Goal: Transaction & Acquisition: Purchase product/service

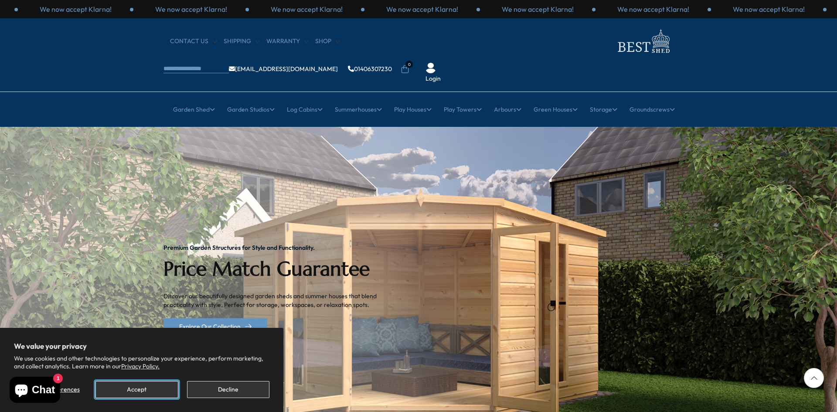
click at [119, 392] on button "Accept" at bounding box center [136, 389] width 82 height 17
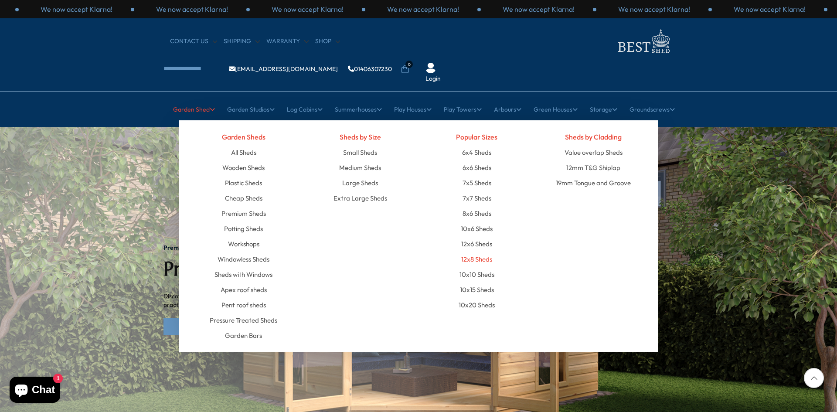
click at [474, 252] on link "12x8 Sheds" at bounding box center [476, 259] width 31 height 15
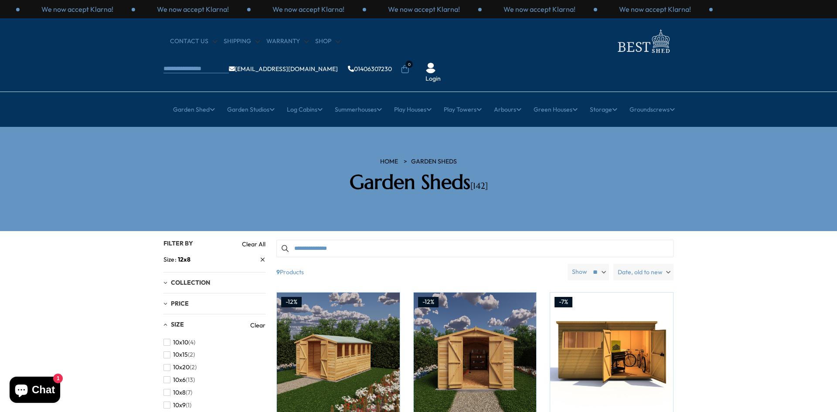
click at [360, 57] on div "CONTACT US Shipping Warranty Shop info@bestshed.co.uk 01406307230 0 Login" at bounding box center [418, 55] width 837 height 74
click at [612, 47] on img at bounding box center [642, 41] width 61 height 28
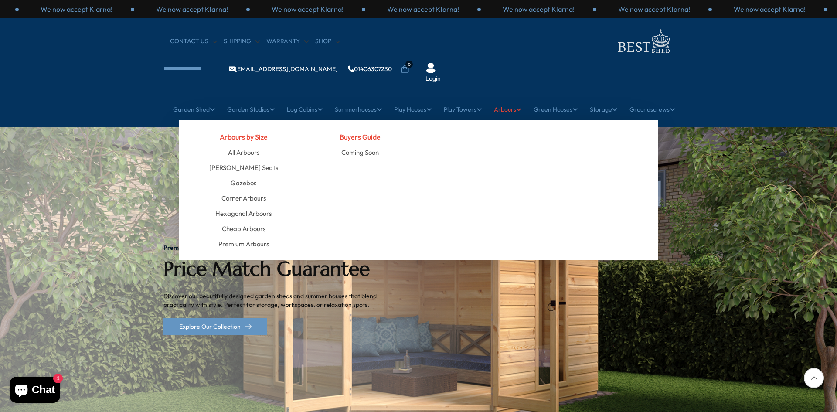
click at [515, 99] on link "Arbours" at bounding box center [507, 110] width 27 height 22
click at [511, 99] on link "Arbours" at bounding box center [507, 110] width 27 height 22
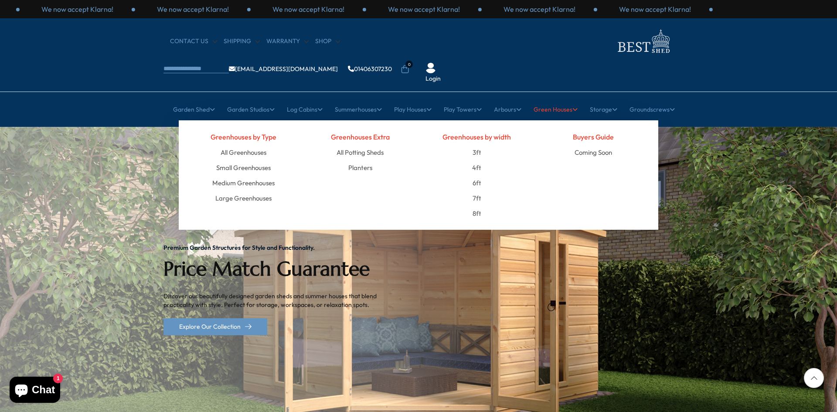
click at [564, 99] on link "Green Houses" at bounding box center [556, 110] width 44 height 22
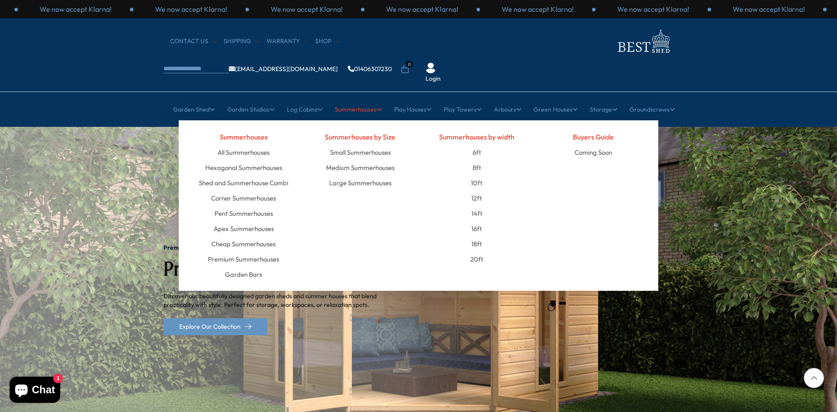
click at [355, 99] on link "Summerhouses" at bounding box center [358, 110] width 47 height 22
click at [362, 145] on link "Small Summerhouses" at bounding box center [360, 152] width 61 height 15
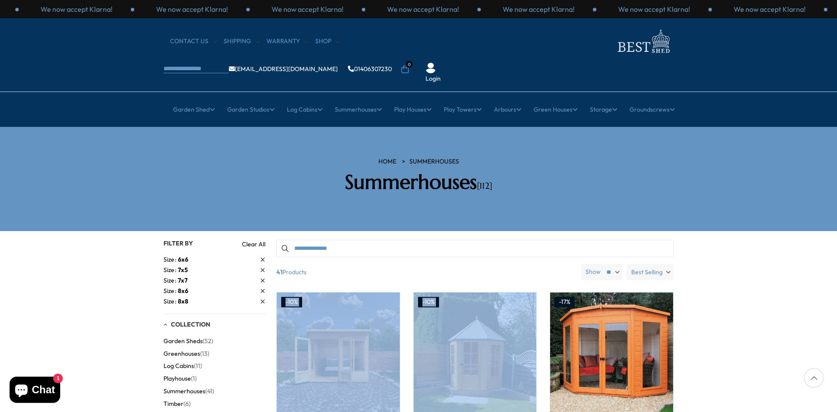
drag, startPoint x: 837, startPoint y: 233, endPoint x: 829, endPoint y: 299, distance: 66.2
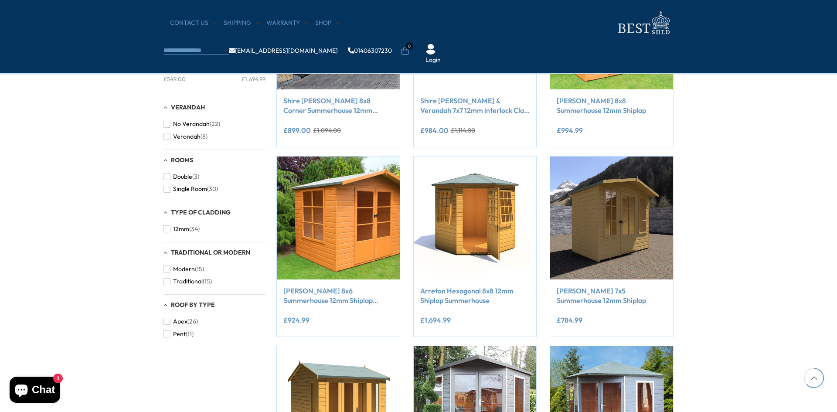
scroll to position [646, 0]
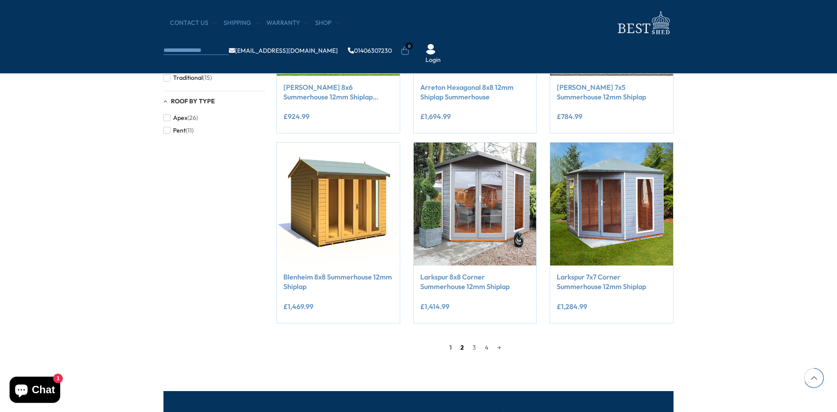
click at [461, 347] on link "2" at bounding box center [462, 347] width 12 height 13
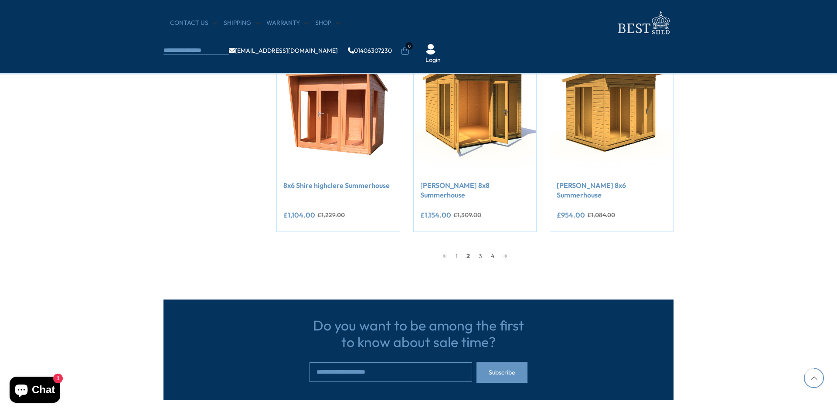
scroll to position [755, 0]
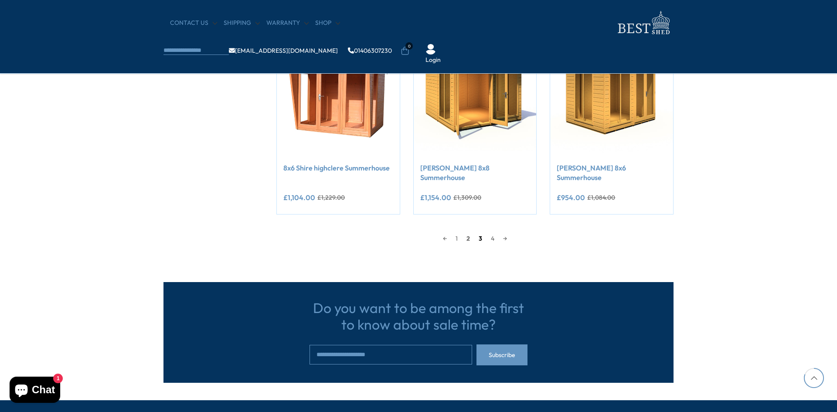
click at [481, 232] on link "3" at bounding box center [480, 238] width 12 height 13
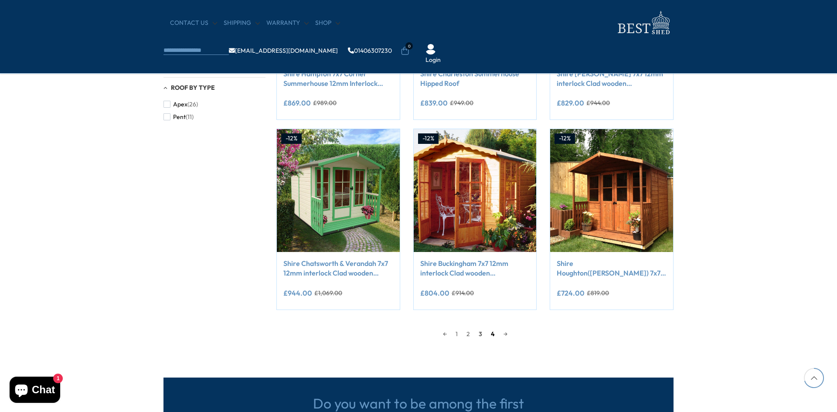
scroll to position [660, 0]
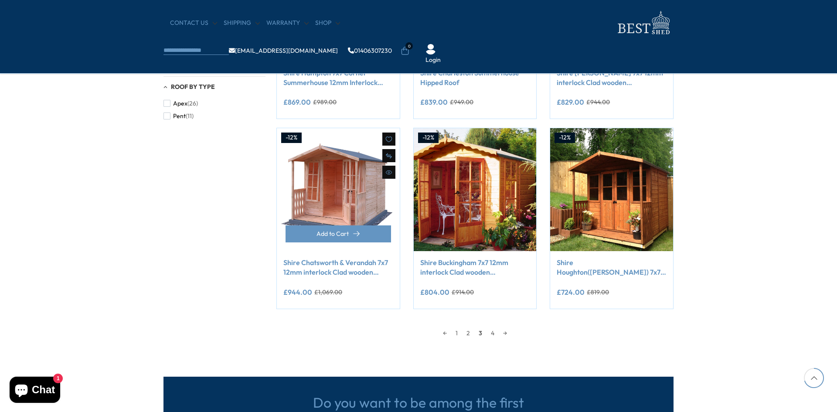
click at [345, 214] on img at bounding box center [338, 189] width 123 height 123
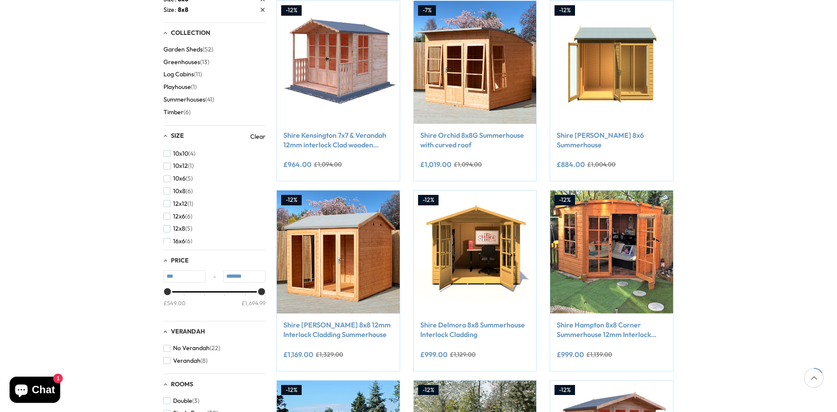
scroll to position [0, 0]
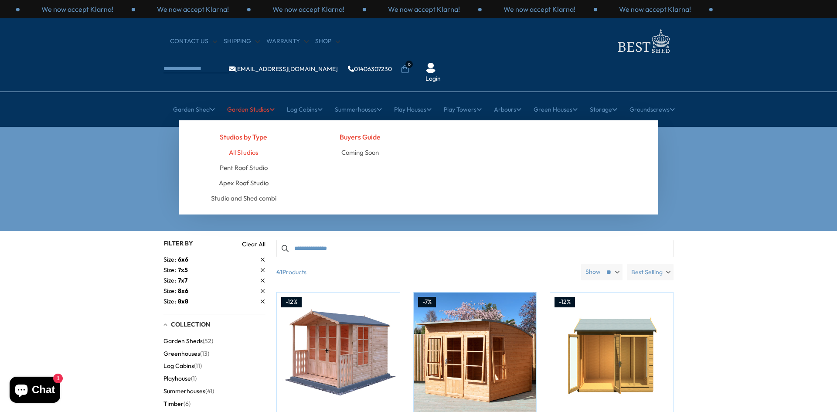
click at [240, 145] on link "All Studios" at bounding box center [243, 152] width 29 height 15
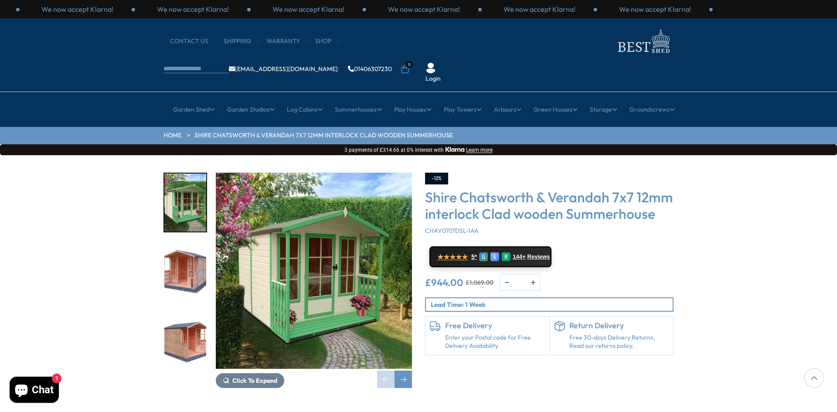
click at [187, 252] on img "2 / 11" at bounding box center [185, 271] width 42 height 58
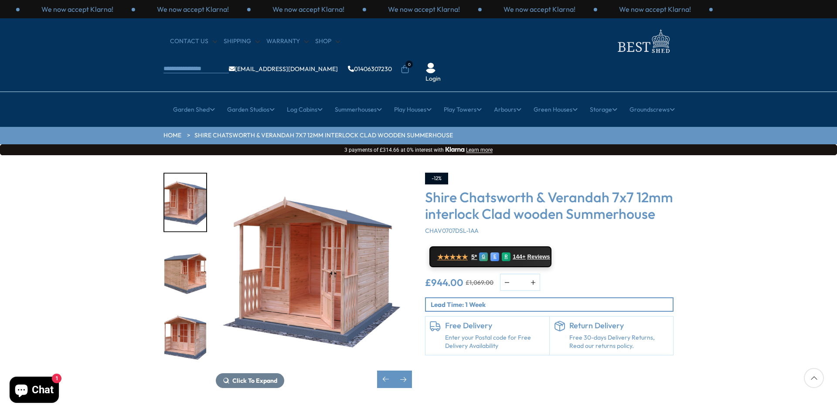
click at [187, 252] on img "3 / 11" at bounding box center [185, 271] width 42 height 58
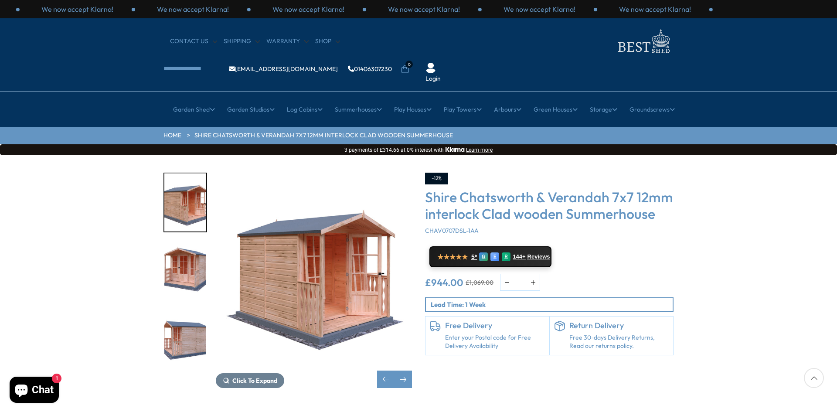
click at [187, 252] on img "4 / 11" at bounding box center [185, 271] width 42 height 58
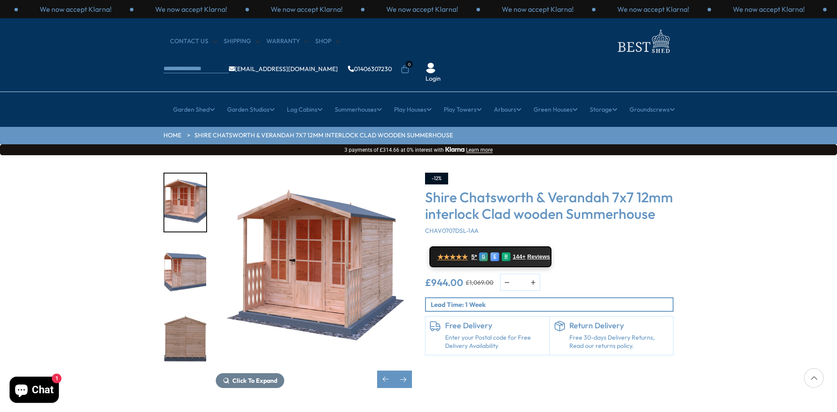
click at [190, 313] on img "6 / 11" at bounding box center [185, 339] width 42 height 58
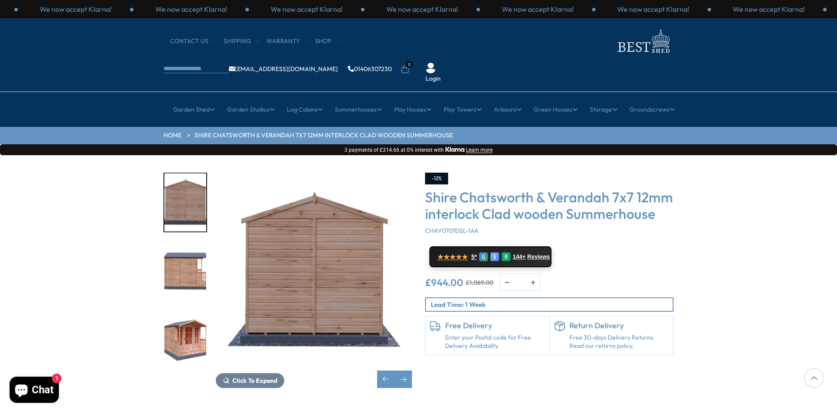
click at [248, 173] on img "6 / 11" at bounding box center [314, 271] width 196 height 196
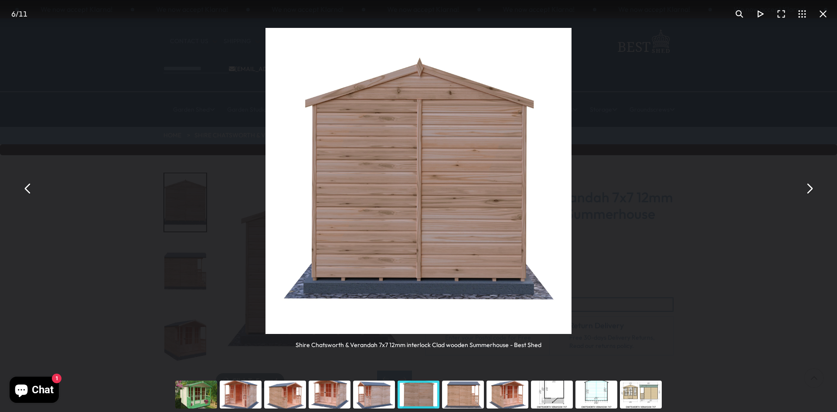
click at [24, 188] on button "You can close this modal content with the ESC key" at bounding box center [27, 188] width 21 height 21
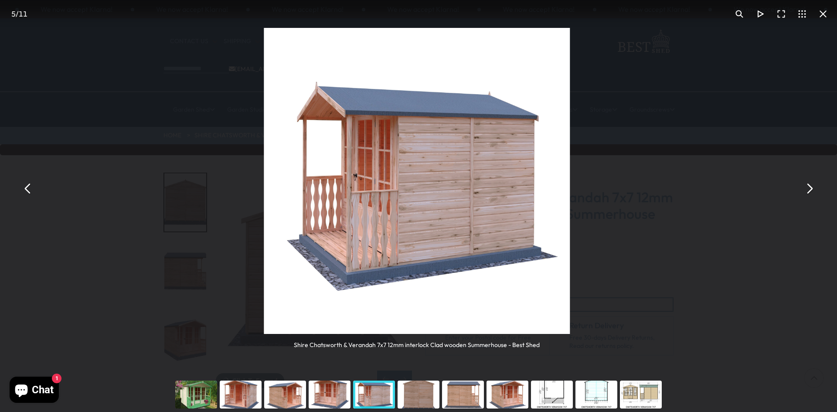
click at [24, 188] on button "You can close this modal content with the ESC key" at bounding box center [27, 188] width 21 height 21
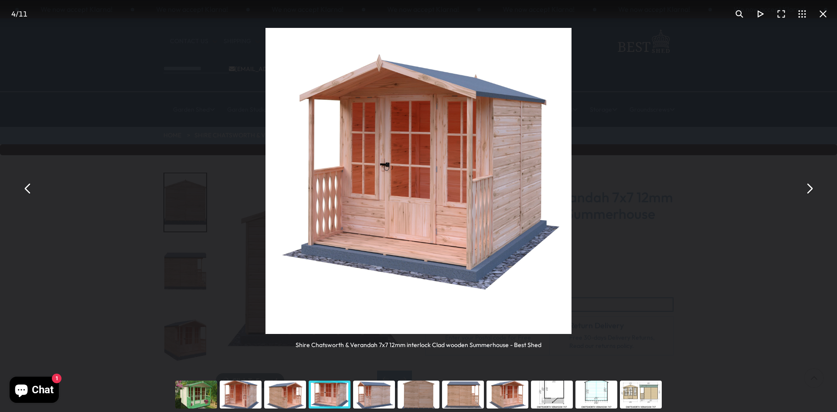
click at [24, 188] on button "You can close this modal content with the ESC key" at bounding box center [27, 188] width 21 height 21
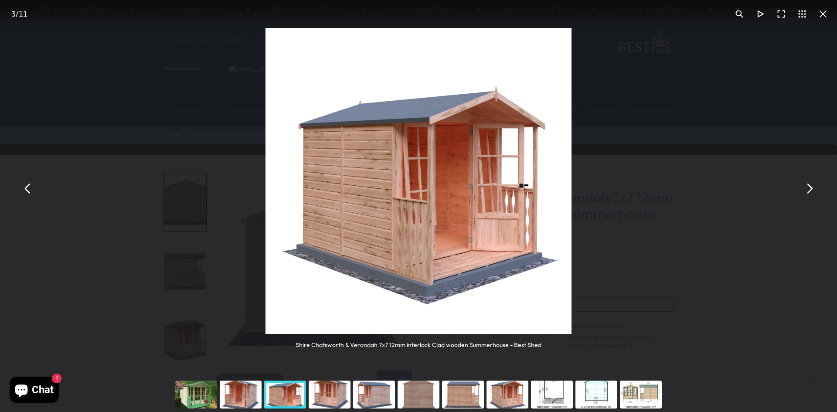
click at [24, 188] on button "You can close this modal content with the ESC key" at bounding box center [27, 188] width 21 height 21
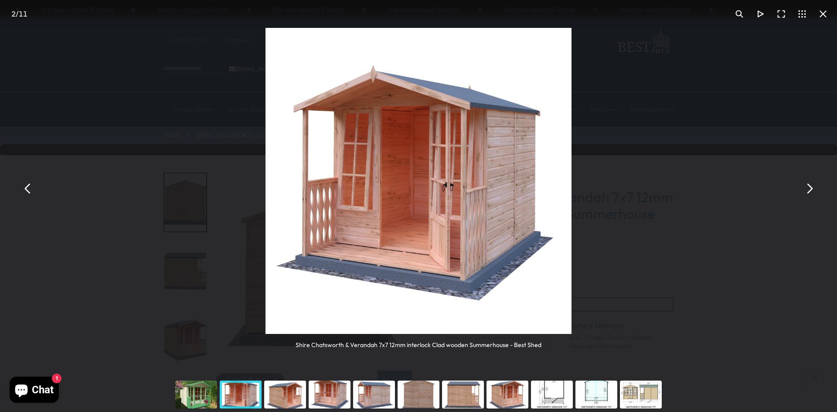
click at [826, 20] on button "You can close this modal content with the ESC key" at bounding box center [823, 13] width 21 height 21
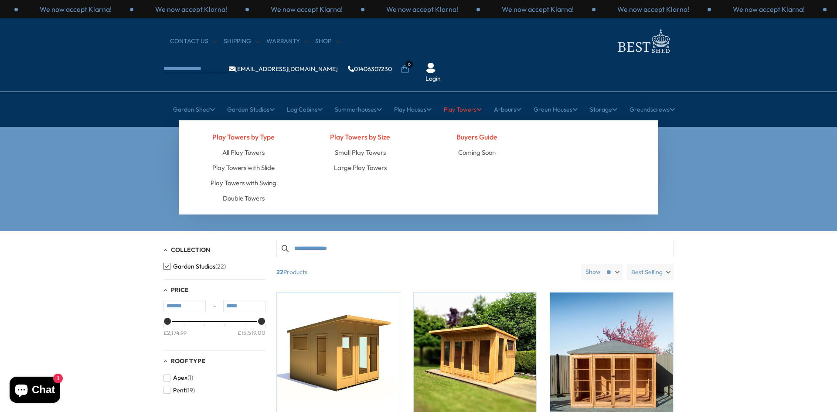
click at [462, 99] on link "Play Towers" at bounding box center [463, 110] width 38 height 22
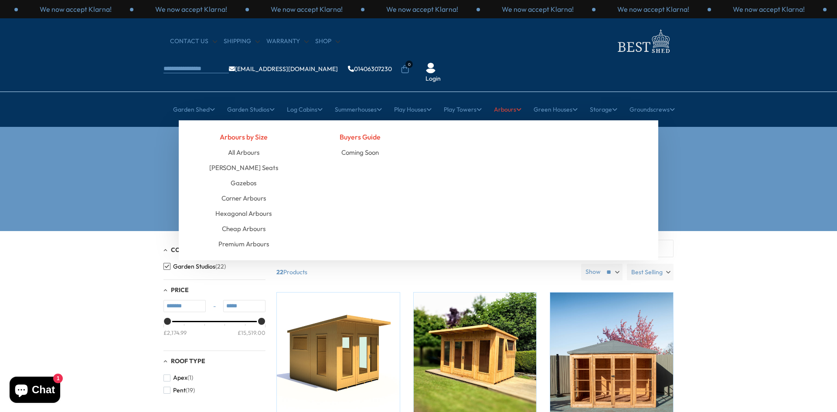
click at [513, 99] on link "Arbours" at bounding box center [507, 110] width 27 height 22
click at [243, 145] on link "All Arbours" at bounding box center [243, 152] width 31 height 15
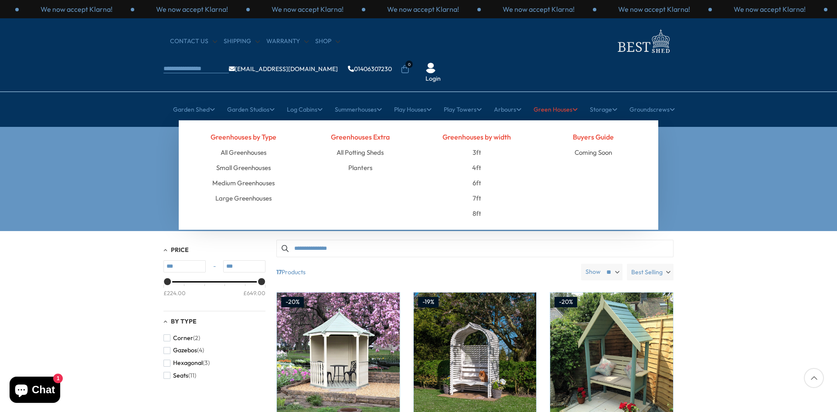
click at [551, 99] on link "Green Houses" at bounding box center [556, 110] width 44 height 22
click at [255, 145] on link "All Greenhouses" at bounding box center [244, 152] width 46 height 15
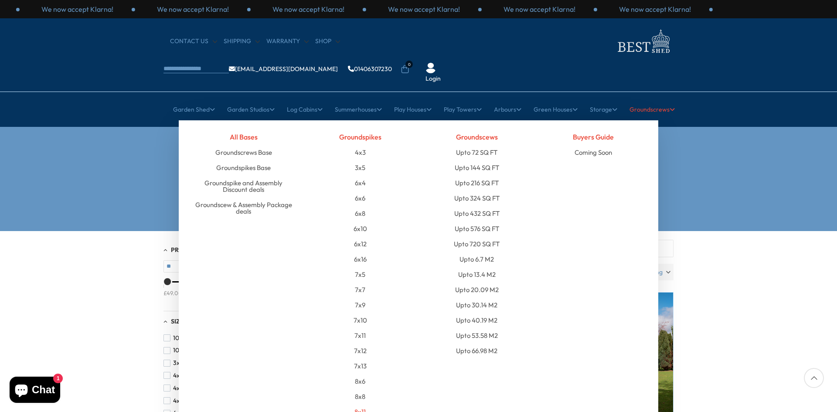
click at [361, 404] on link "8x11" at bounding box center [359, 411] width 11 height 15
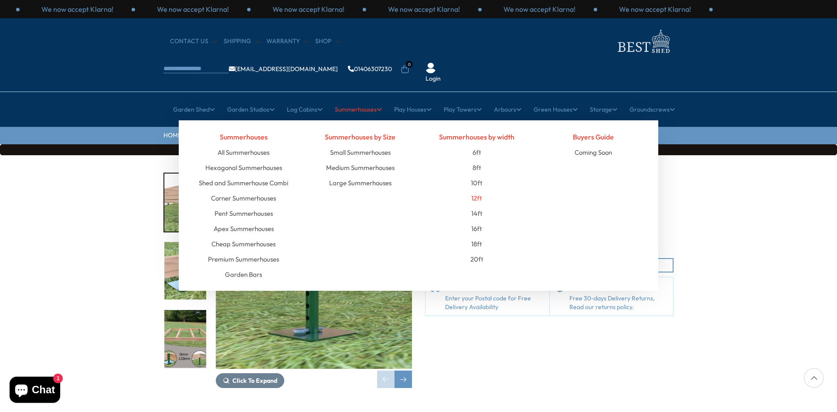
click at [476, 190] on link "12ft" at bounding box center [476, 197] width 11 height 15
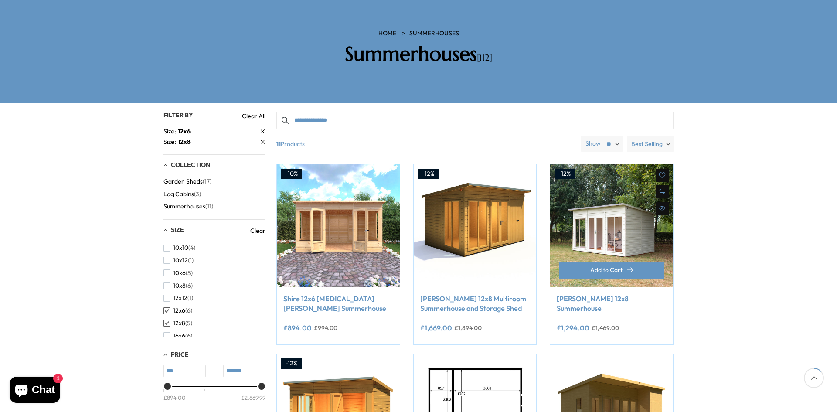
scroll to position [127, 0]
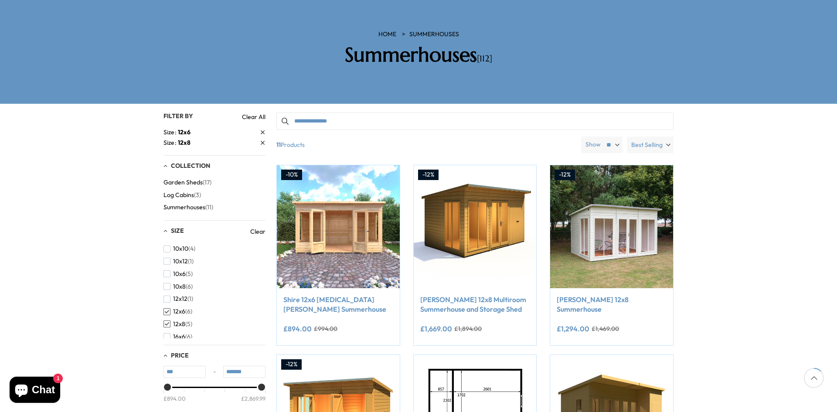
click at [170, 308] on span "button" at bounding box center [166, 311] width 7 height 7
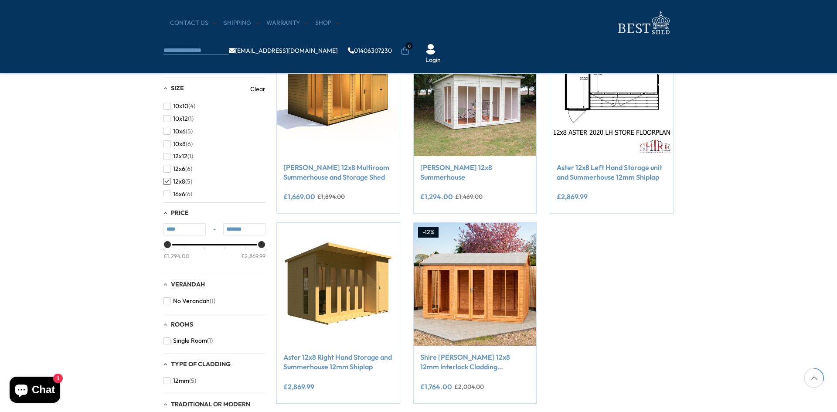
scroll to position [187, 0]
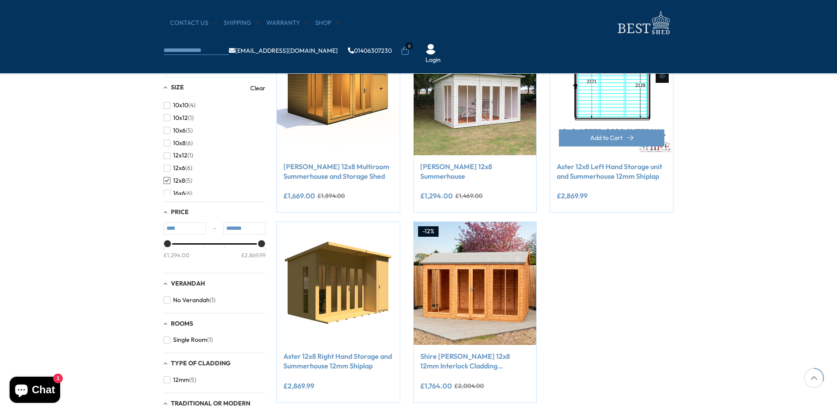
click at [634, 109] on img at bounding box center [611, 93] width 123 height 123
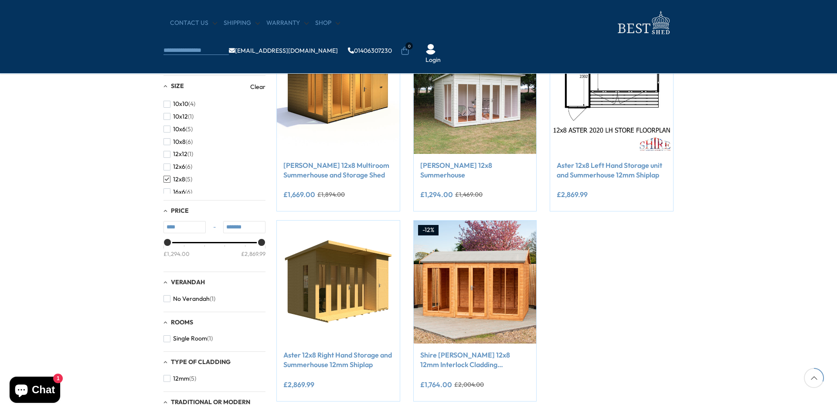
scroll to position [220, 0]
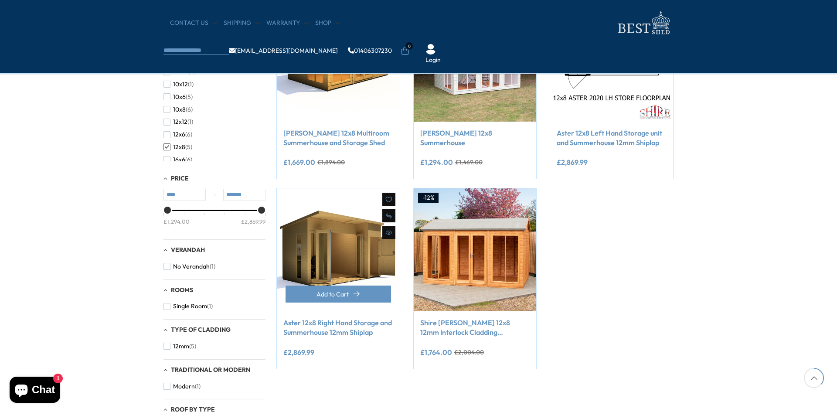
click at [340, 260] on img at bounding box center [338, 249] width 123 height 123
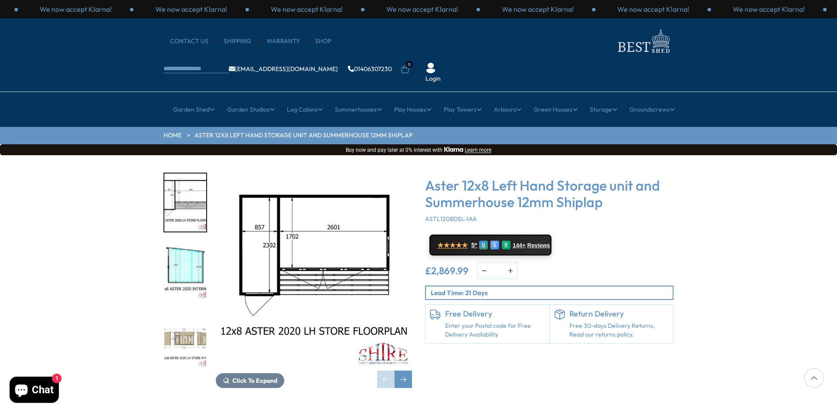
click at [191, 242] on img "2 / 4" at bounding box center [185, 271] width 42 height 58
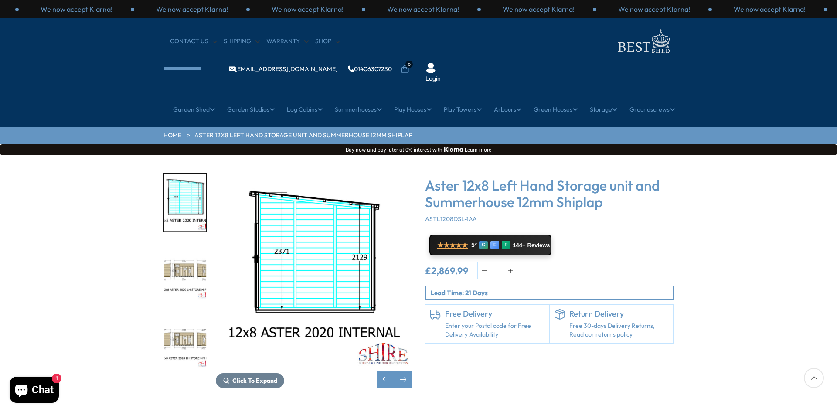
click at [190, 243] on img "3 / 4" at bounding box center [185, 271] width 42 height 58
click at [187, 244] on img "3 / 4" at bounding box center [185, 271] width 42 height 58
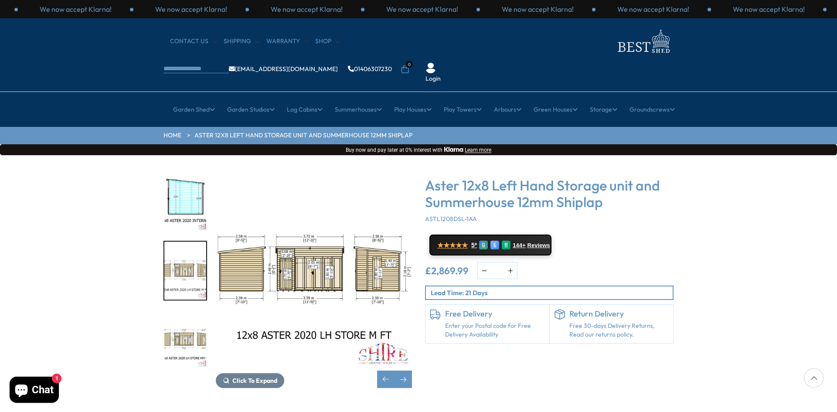
click at [190, 311] on img "4 / 4" at bounding box center [185, 339] width 42 height 58
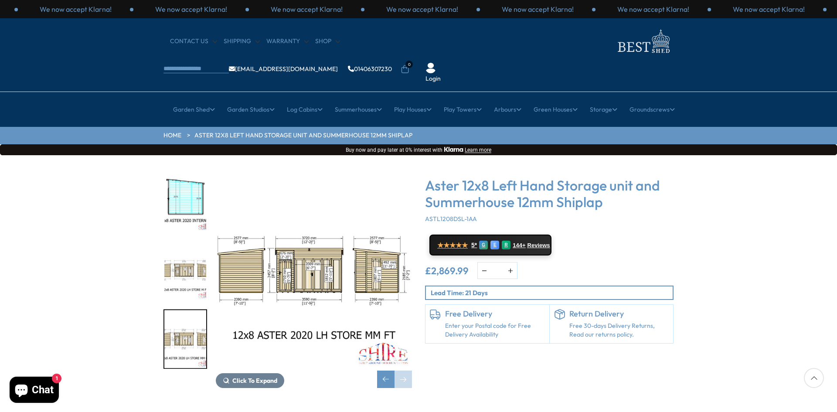
click at [200, 258] on img "3 / 4" at bounding box center [185, 271] width 42 height 58
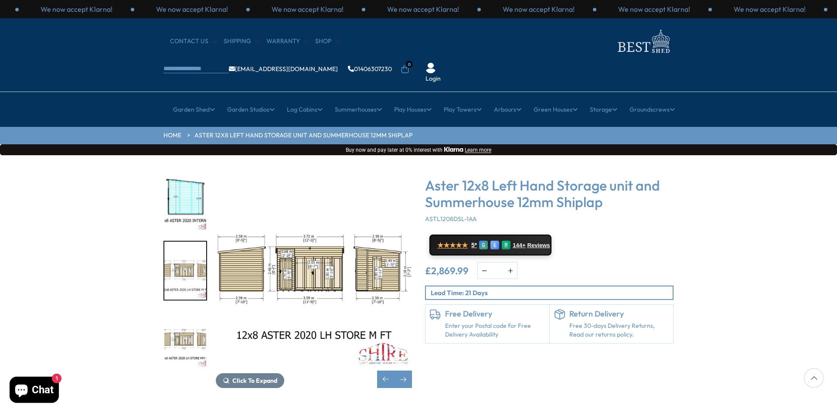
click at [192, 310] on img "4 / 4" at bounding box center [185, 339] width 42 height 58
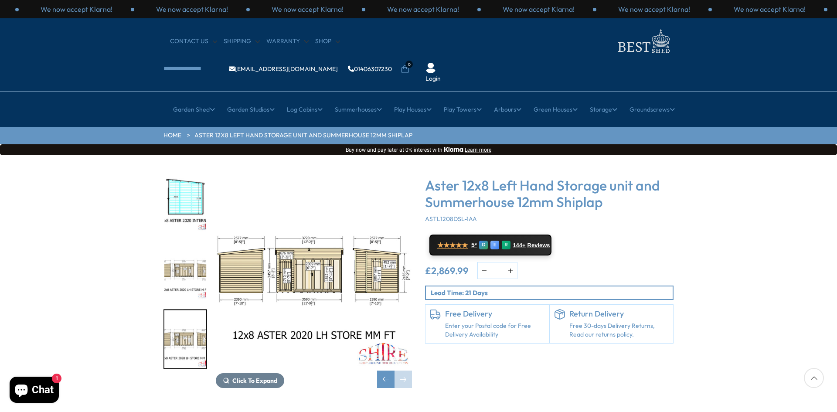
click at [188, 248] on img "3 / 4" at bounding box center [185, 271] width 42 height 58
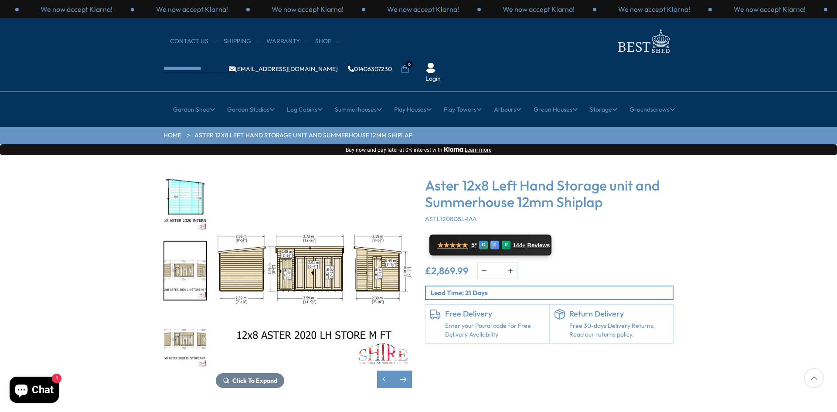
click at [184, 316] on img "4 / 4" at bounding box center [185, 339] width 42 height 58
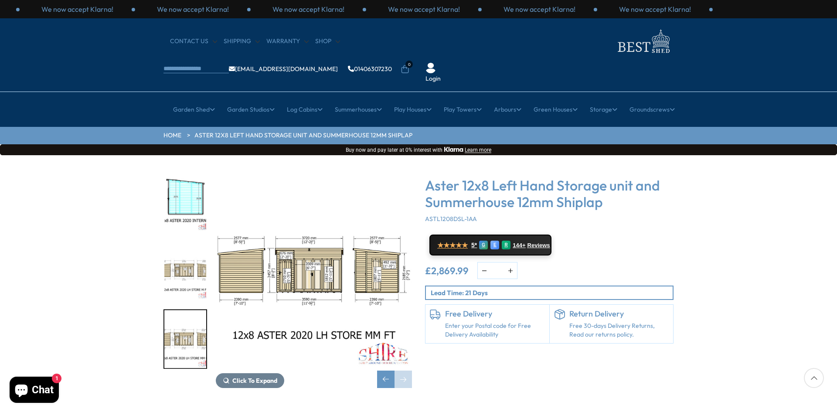
click at [182, 251] on img "3 / 4" at bounding box center [185, 271] width 42 height 58
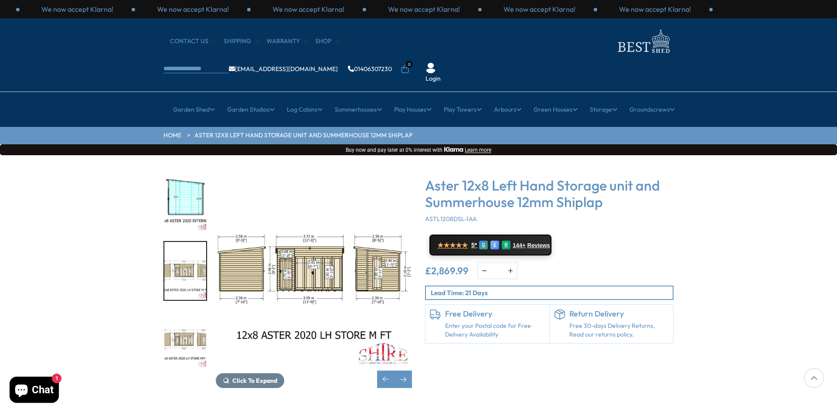
click at [180, 310] on img "4 / 4" at bounding box center [185, 339] width 42 height 58
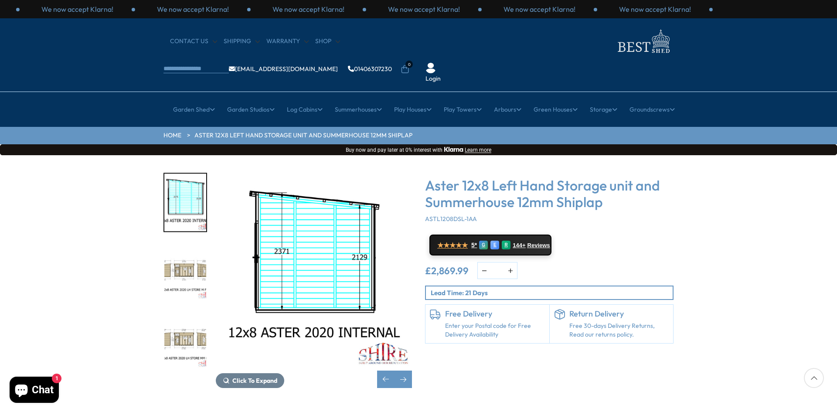
click at [182, 320] on img "4 / 4" at bounding box center [185, 339] width 42 height 58
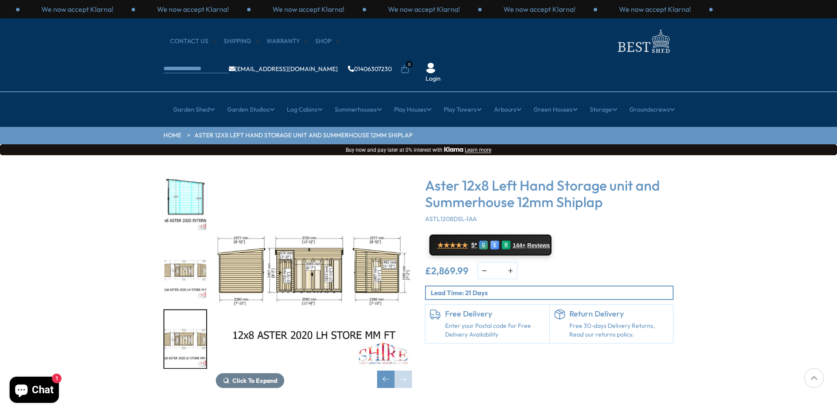
click at [184, 261] on img "3 / 4" at bounding box center [185, 271] width 42 height 58
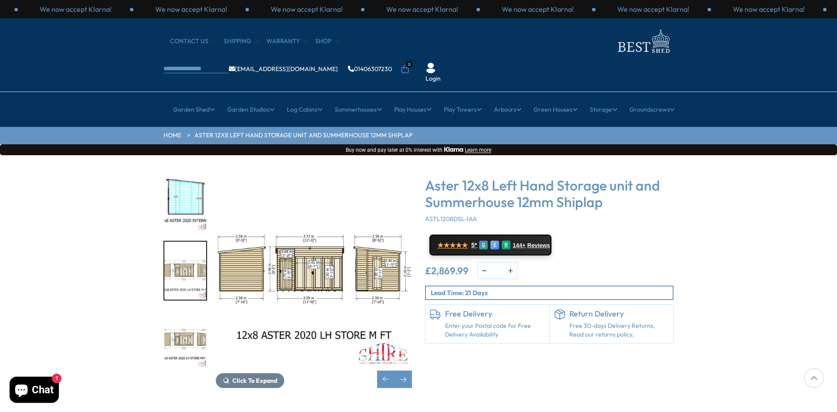
click at [188, 312] on img "4 / 4" at bounding box center [185, 339] width 42 height 58
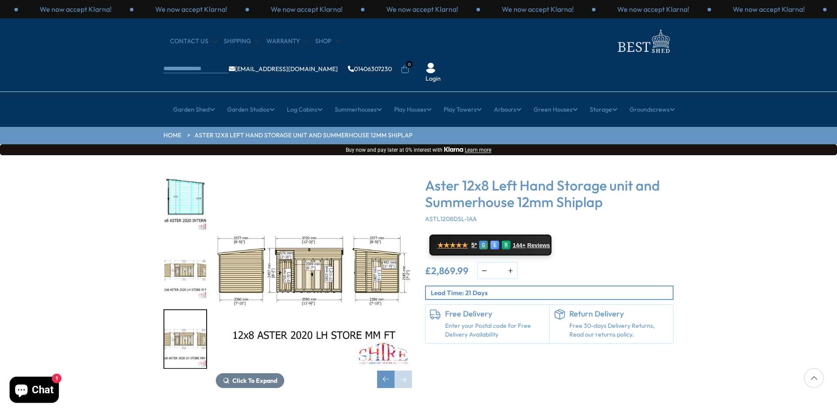
click at [181, 242] on img "3 / 4" at bounding box center [185, 271] width 42 height 58
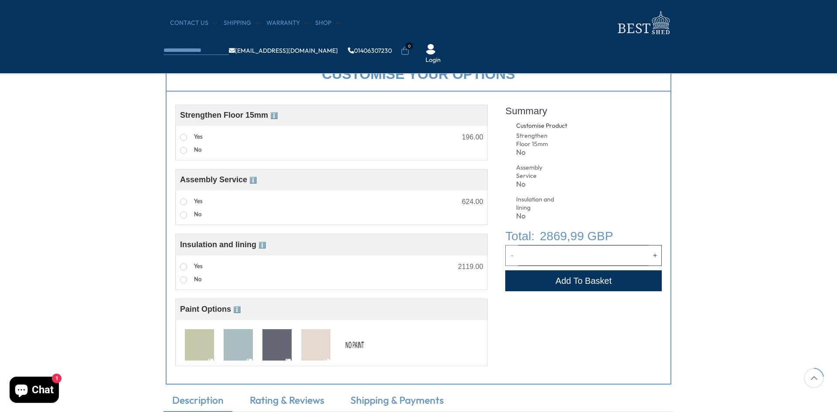
scroll to position [307, 0]
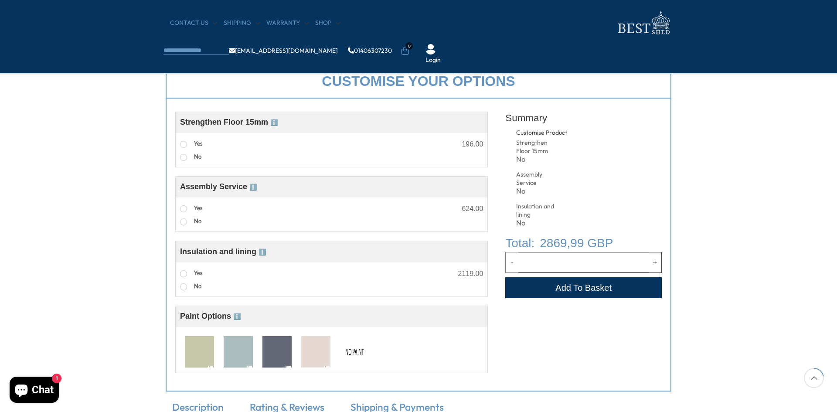
click at [256, 186] on span "ℹ️" at bounding box center [252, 187] width 7 height 7
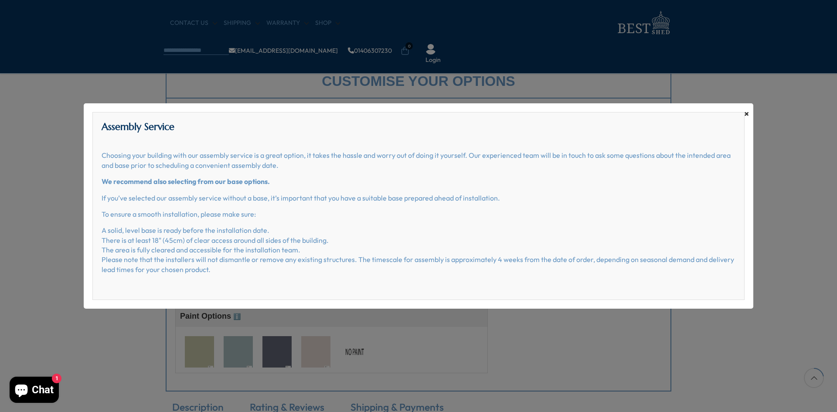
click at [746, 115] on span "×" at bounding box center [746, 114] width 5 height 12
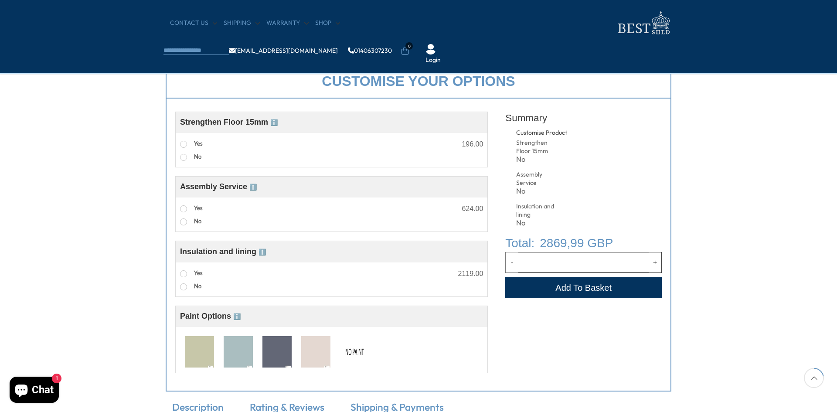
click at [263, 250] on span "ℹ️" at bounding box center [261, 251] width 7 height 7
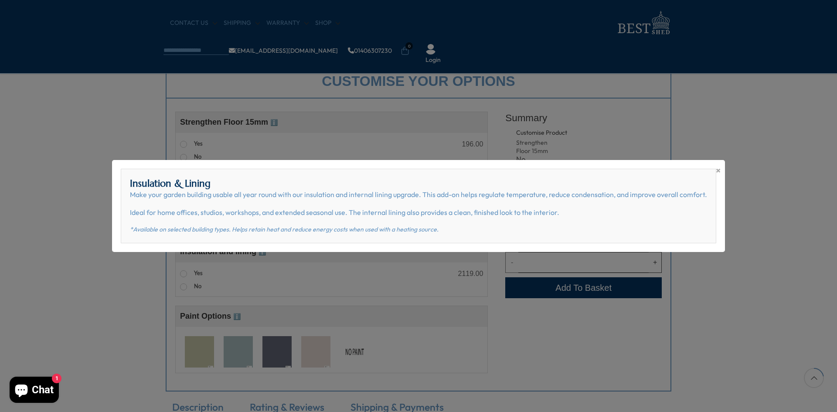
click at [83, 268] on div "× Insulation & Lining Make your garden building usable all year round with our …" at bounding box center [418, 206] width 837 height 412
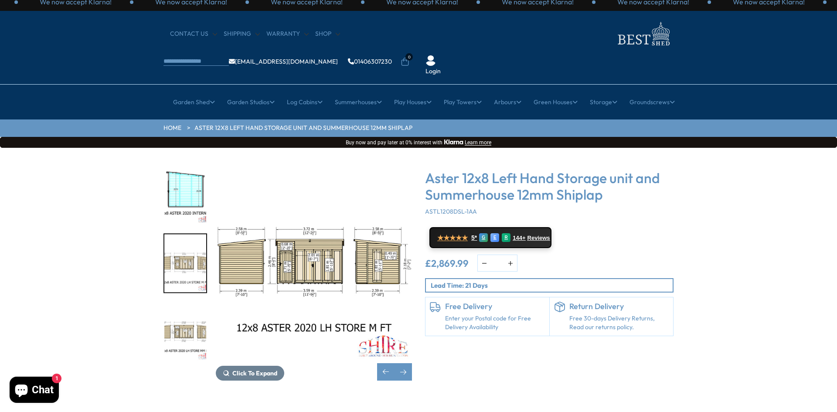
scroll to position [0, 0]
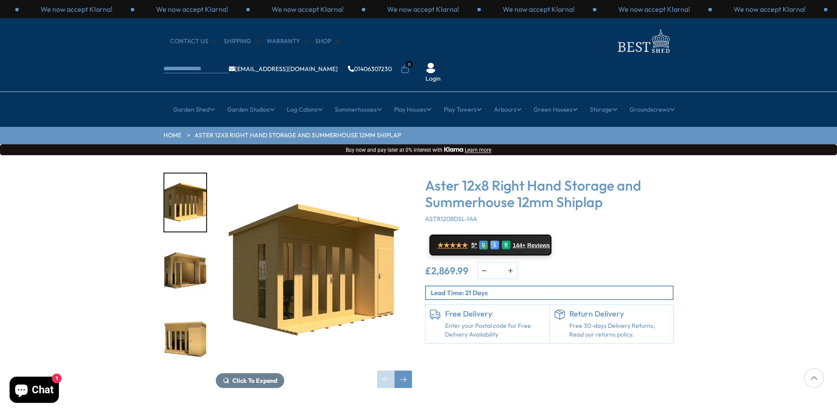
click at [200, 252] on img "2 / 15" at bounding box center [185, 271] width 42 height 58
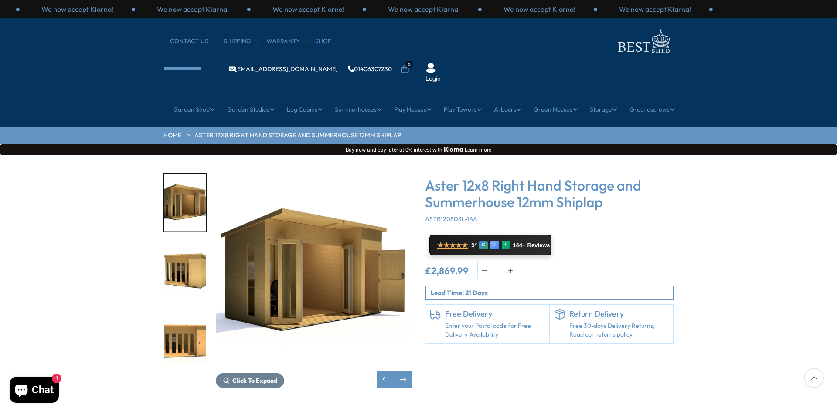
click at [184, 314] on img "4 / 15" at bounding box center [185, 339] width 42 height 58
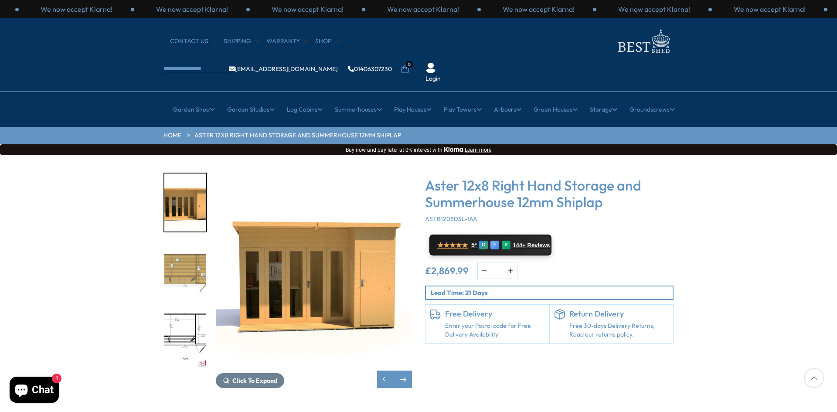
click at [179, 310] on img "6 / 15" at bounding box center [185, 339] width 42 height 58
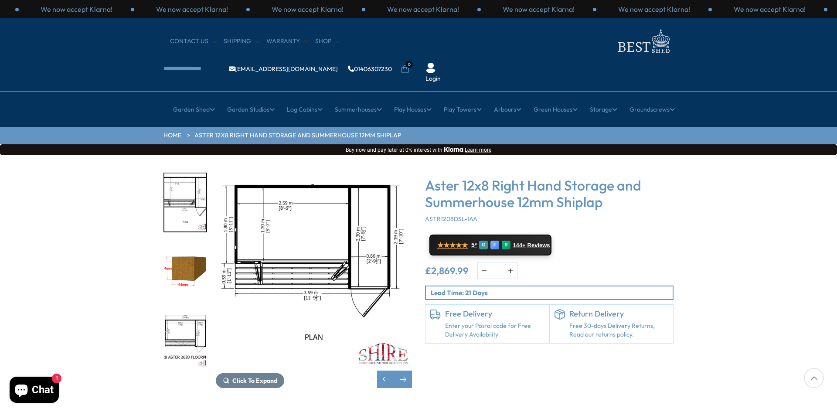
click at [191, 242] on img "7 / 15" at bounding box center [185, 271] width 42 height 58
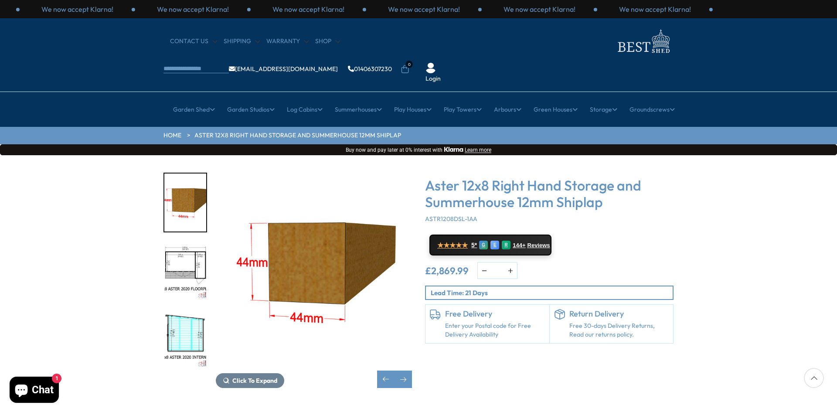
click at [186, 242] on img "8 / 15" at bounding box center [185, 271] width 42 height 58
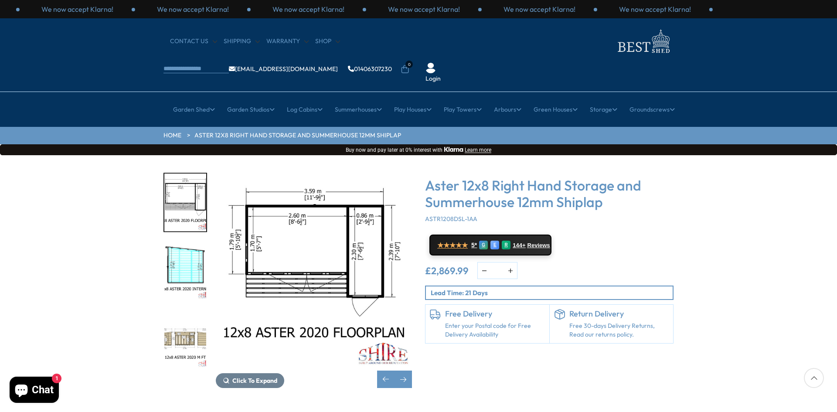
click at [184, 316] on img "10 / 15" at bounding box center [185, 339] width 42 height 58
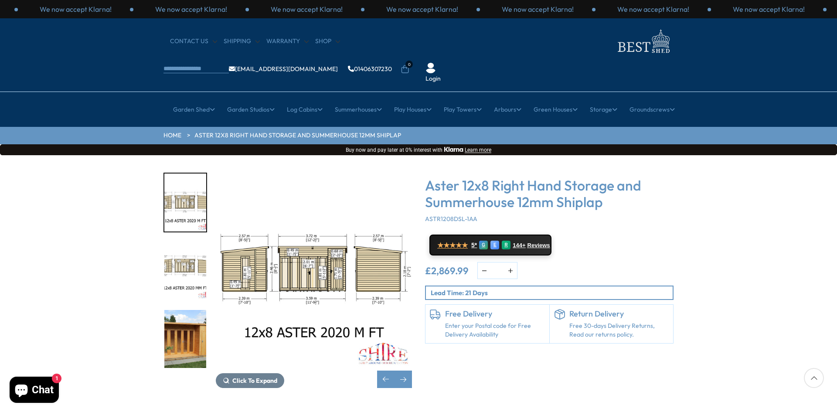
click at [192, 312] on img "12 / 15" at bounding box center [185, 339] width 42 height 58
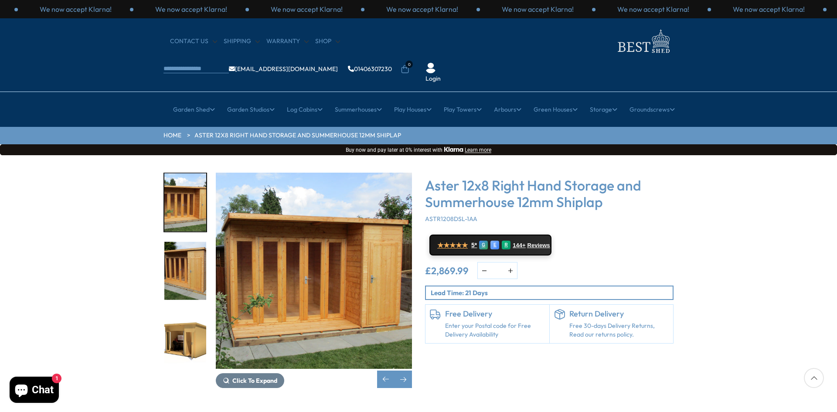
click at [175, 310] on img "14 / 15" at bounding box center [185, 339] width 42 height 58
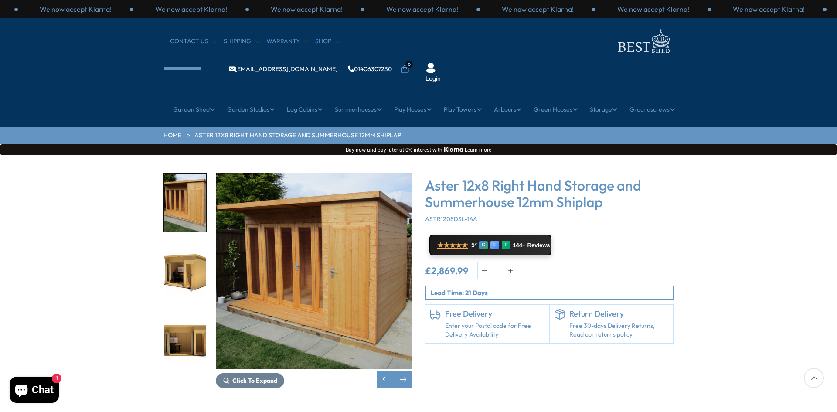
click at [174, 317] on img "15 / 15" at bounding box center [185, 339] width 42 height 58
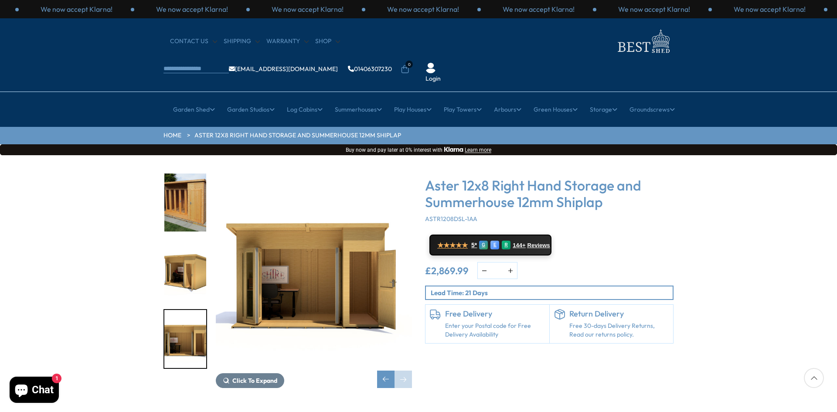
click at [174, 317] on img "15 / 15" at bounding box center [185, 339] width 42 height 58
click at [261, 373] on button "Click To Expand" at bounding box center [250, 380] width 68 height 15
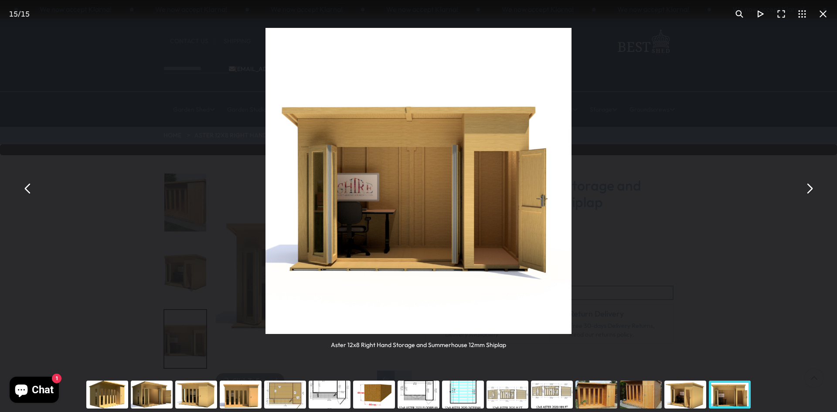
click at [296, 192] on img "You can close this modal content with the ESC key" at bounding box center [418, 181] width 306 height 306
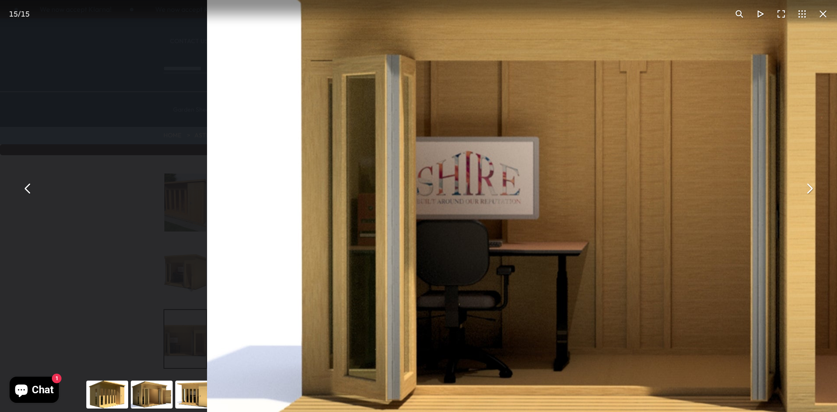
click at [296, 192] on img "You can close this modal content with the ESC key" at bounding box center [653, 160] width 893 height 893
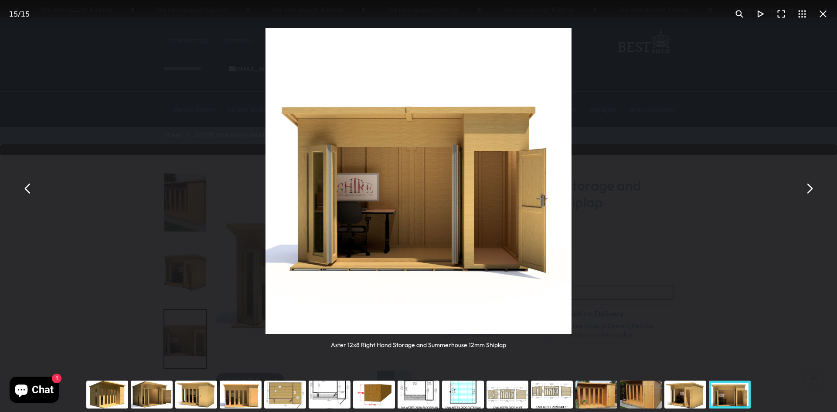
click at [25, 189] on button "You can close this modal content with the ESC key" at bounding box center [27, 188] width 21 height 21
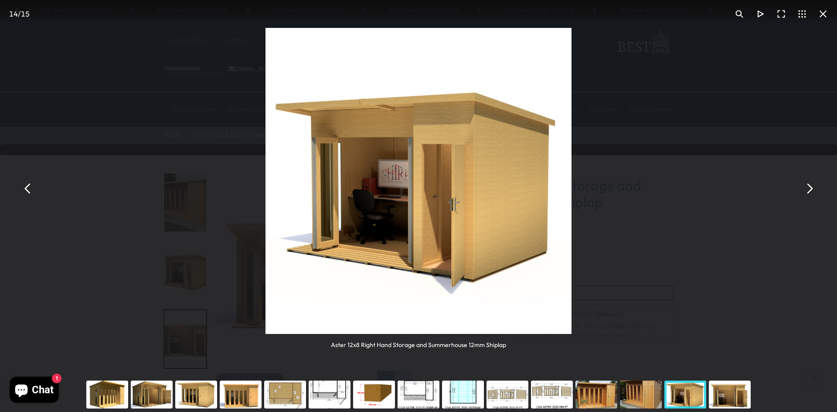
click at [25, 189] on button "You can close this modal content with the ESC key" at bounding box center [27, 188] width 21 height 21
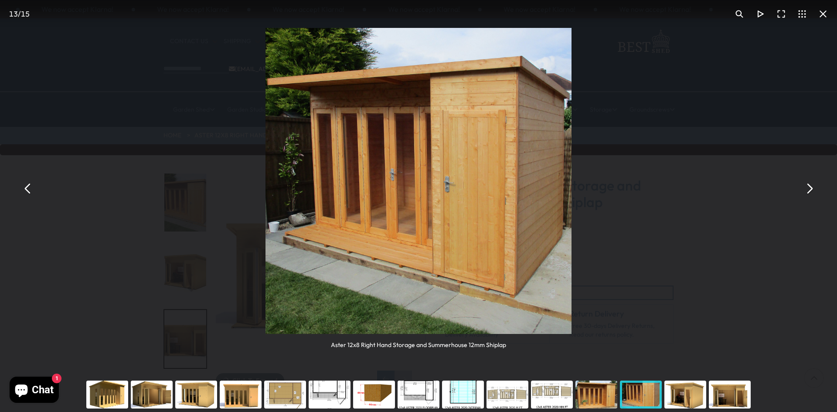
click at [25, 189] on button "You can close this modal content with the ESC key" at bounding box center [27, 188] width 21 height 21
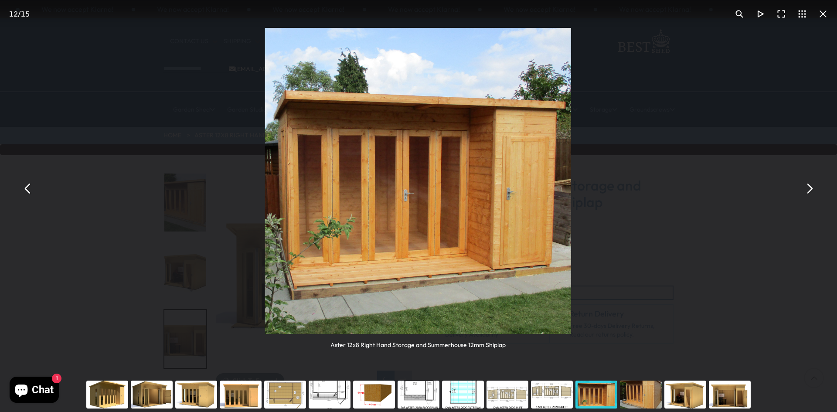
click at [25, 189] on button "You can close this modal content with the ESC key" at bounding box center [27, 188] width 21 height 21
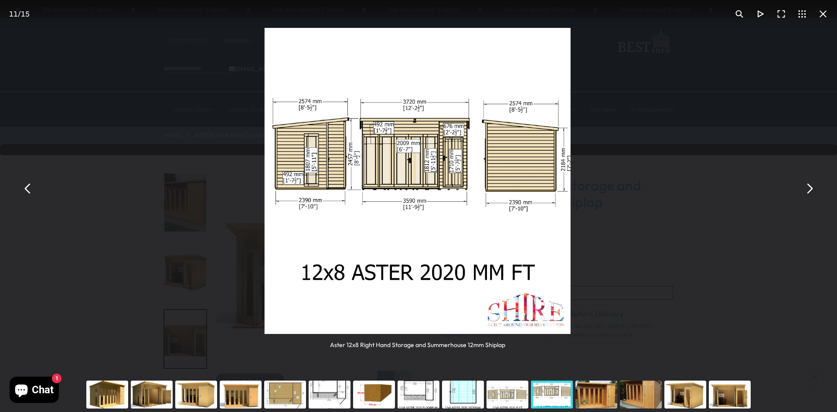
click at [25, 189] on button "You can close this modal content with the ESC key" at bounding box center [27, 188] width 21 height 21
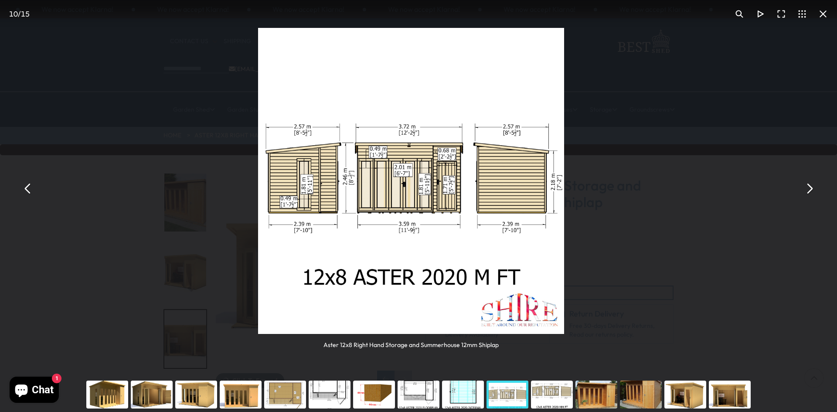
click at [25, 189] on button "You can close this modal content with the ESC key" at bounding box center [27, 188] width 21 height 21
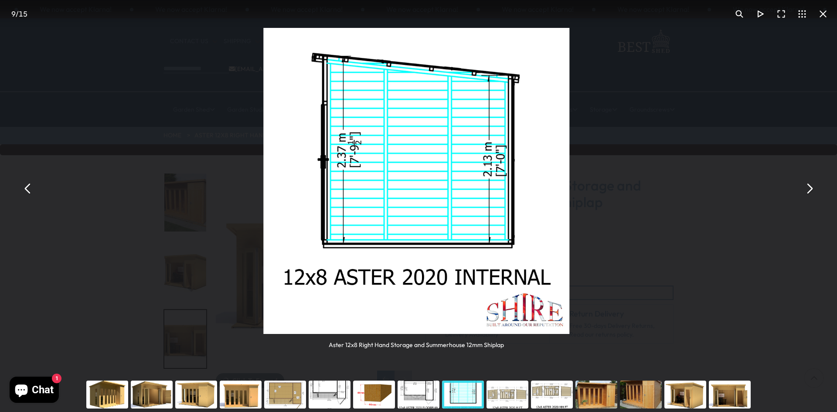
click at [25, 189] on button "You can close this modal content with the ESC key" at bounding box center [27, 188] width 21 height 21
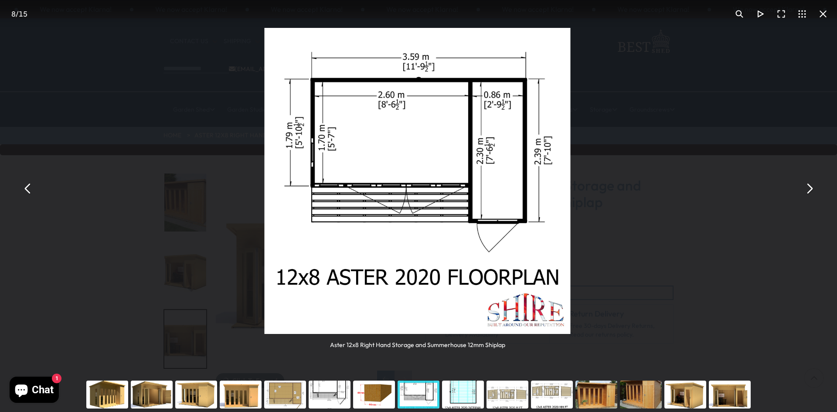
click at [25, 189] on button "You can close this modal content with the ESC key" at bounding box center [27, 188] width 21 height 21
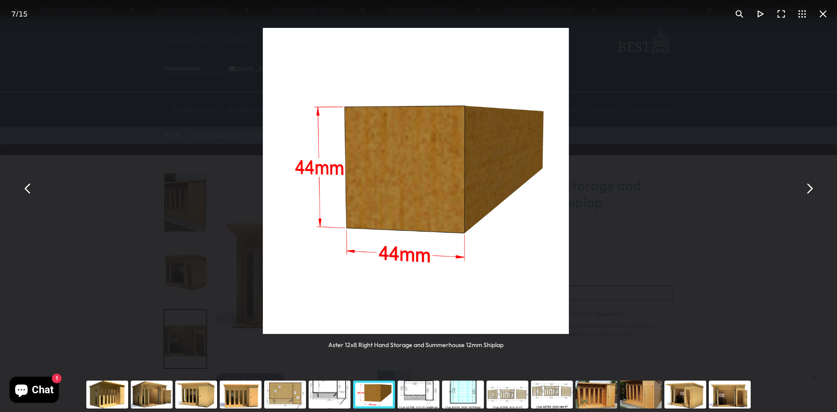
click at [25, 189] on button "You can close this modal content with the ESC key" at bounding box center [27, 188] width 21 height 21
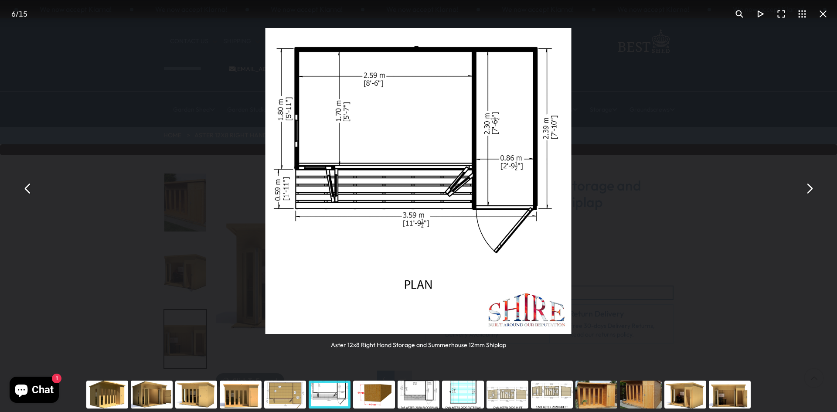
click at [25, 189] on button "You can close this modal content with the ESC key" at bounding box center [27, 188] width 21 height 21
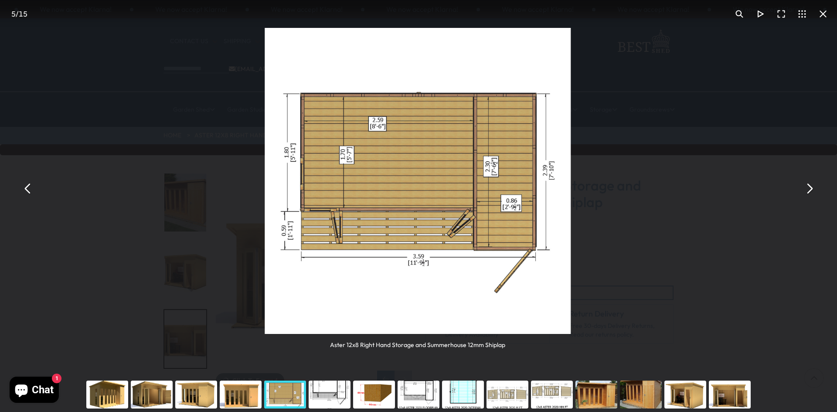
click at [25, 189] on button "You can close this modal content with the ESC key" at bounding box center [27, 188] width 21 height 21
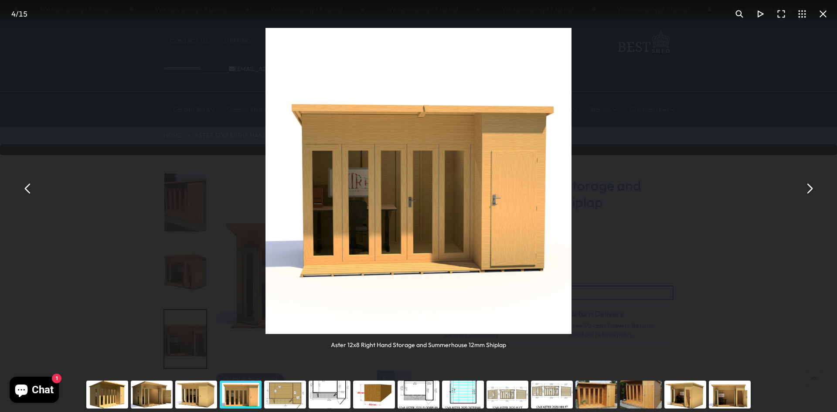
click at [25, 189] on button "You can close this modal content with the ESC key" at bounding box center [27, 188] width 21 height 21
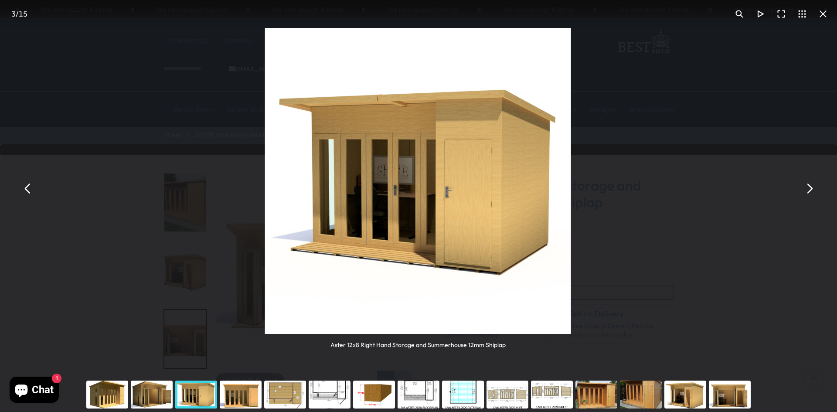
click at [25, 189] on button "You can close this modal content with the ESC key" at bounding box center [27, 188] width 21 height 21
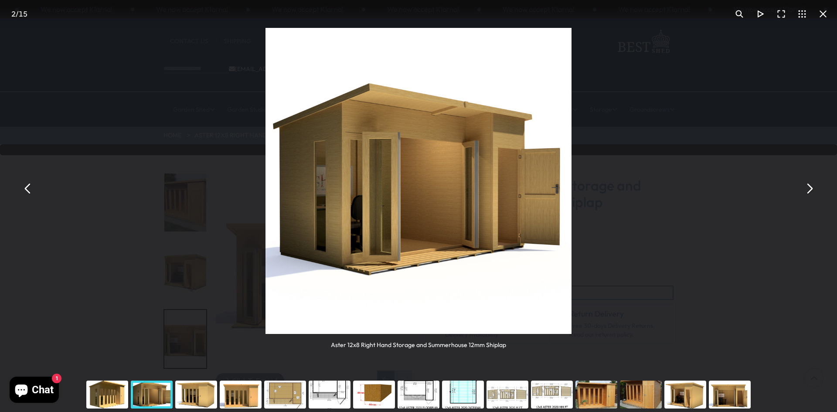
click at [25, 189] on button "You can close this modal content with the ESC key" at bounding box center [27, 188] width 21 height 21
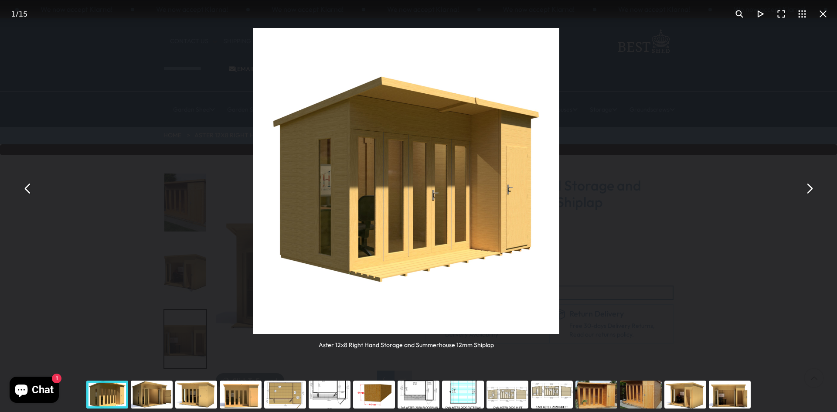
click at [25, 189] on button "You can close this modal content with the ESC key" at bounding box center [27, 188] width 21 height 21
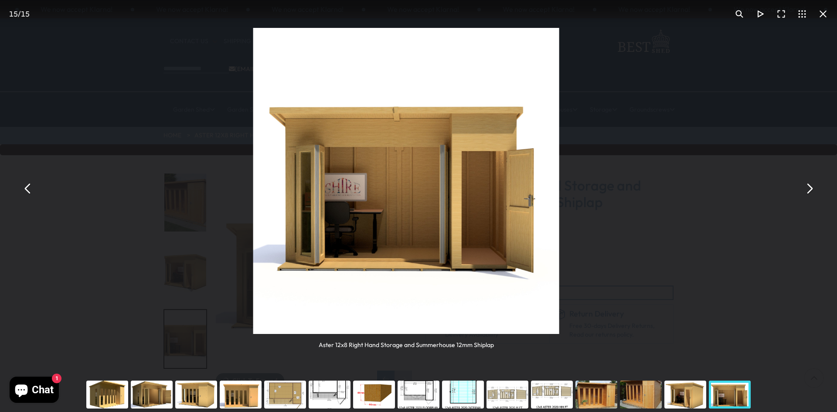
click at [25, 189] on button "You can close this modal content with the ESC key" at bounding box center [27, 188] width 21 height 21
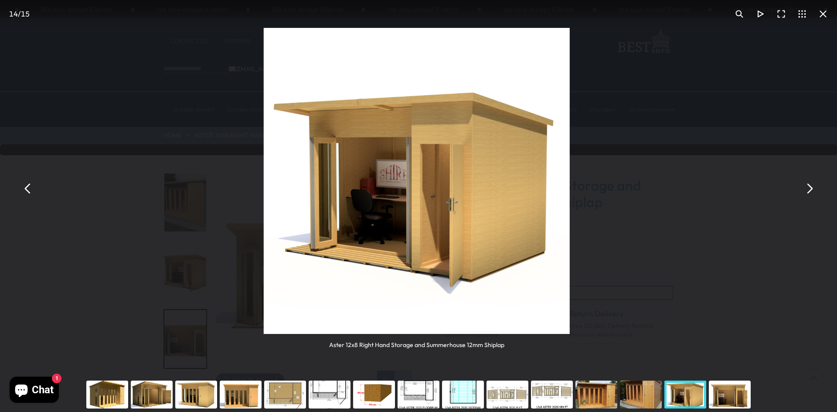
click at [25, 189] on button "You can close this modal content with the ESC key" at bounding box center [27, 188] width 21 height 21
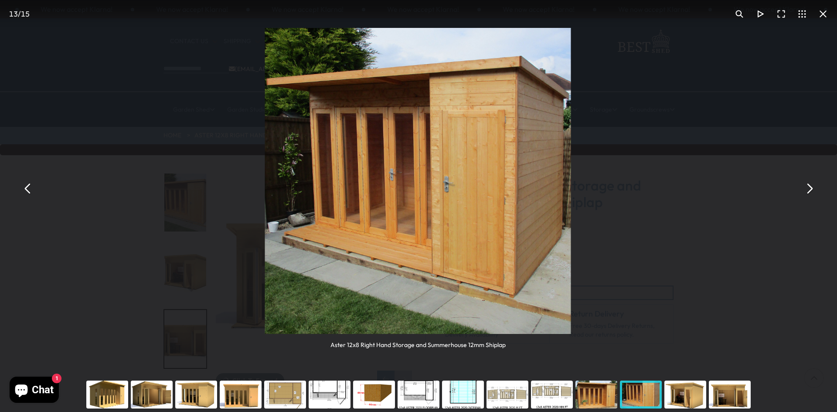
click at [25, 189] on button "You can close this modal content with the ESC key" at bounding box center [27, 188] width 21 height 21
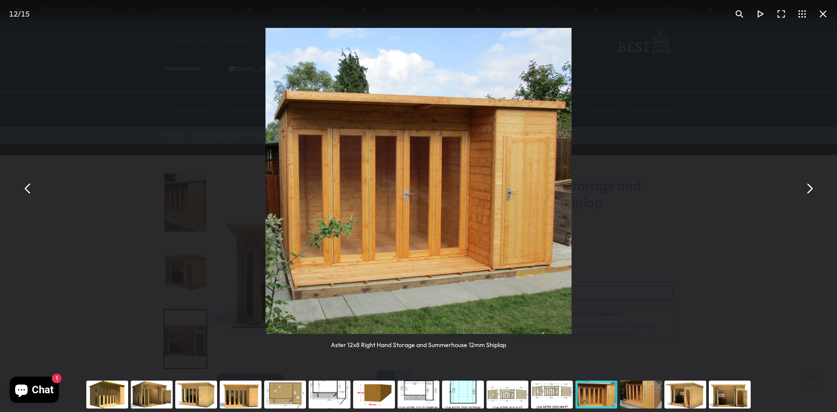
click at [25, 189] on button "You can close this modal content with the ESC key" at bounding box center [27, 188] width 21 height 21
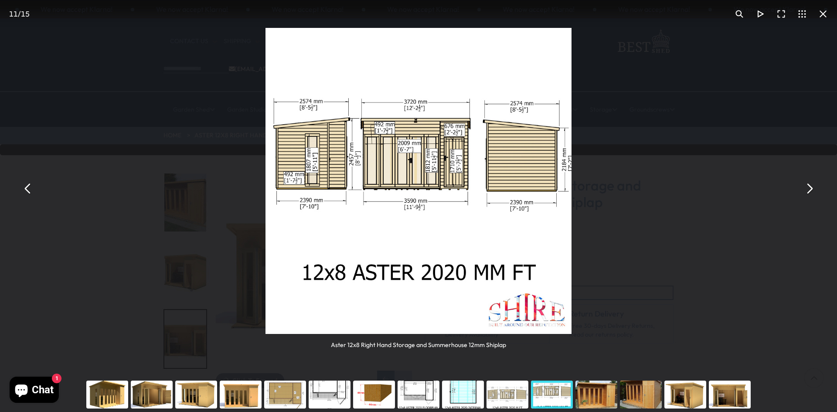
click at [25, 189] on button "You can close this modal content with the ESC key" at bounding box center [27, 188] width 21 height 21
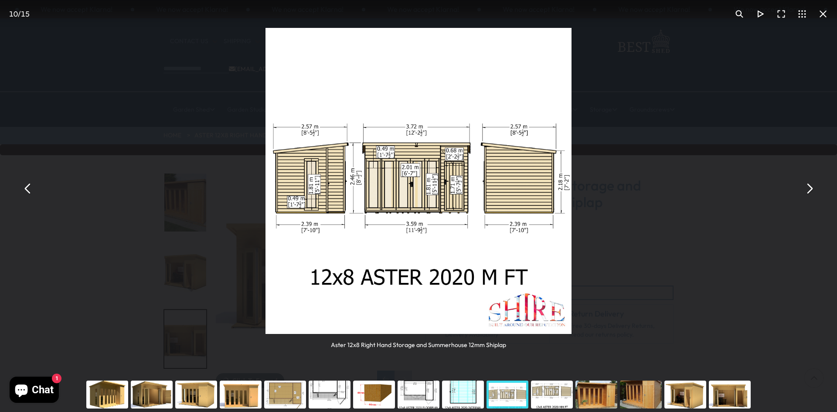
click at [25, 189] on button "You can close this modal content with the ESC key" at bounding box center [27, 188] width 21 height 21
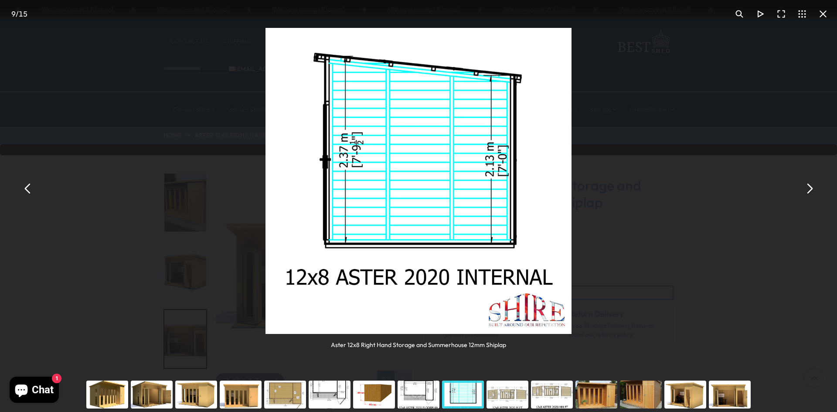
click at [25, 189] on button "You can close this modal content with the ESC key" at bounding box center [27, 188] width 21 height 21
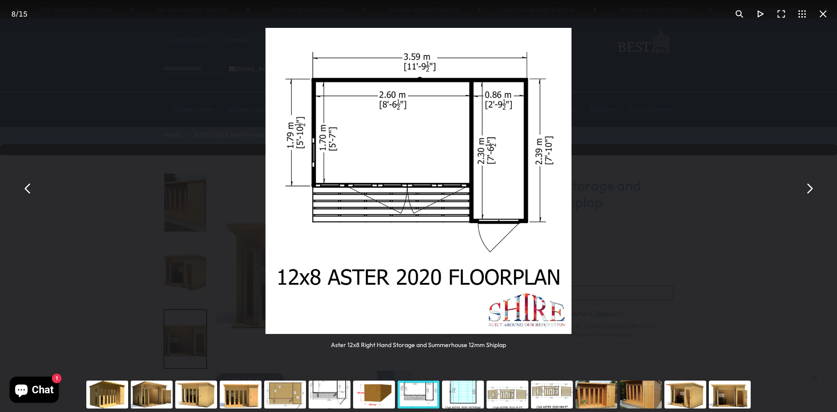
click at [25, 189] on button "You can close this modal content with the ESC key" at bounding box center [27, 188] width 21 height 21
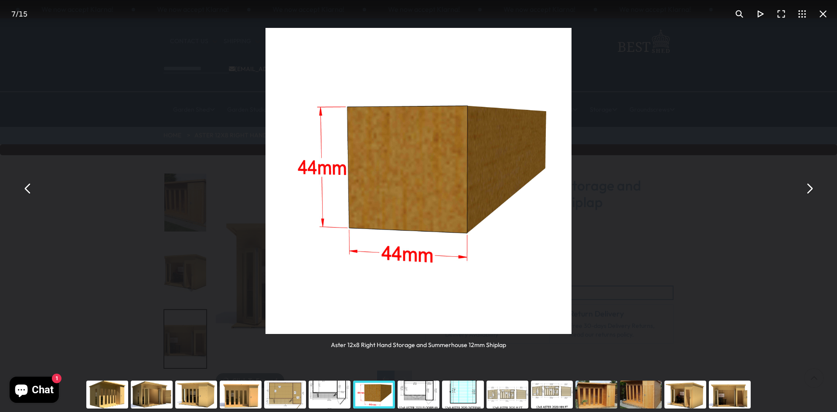
click at [25, 189] on button "You can close this modal content with the ESC key" at bounding box center [27, 188] width 21 height 21
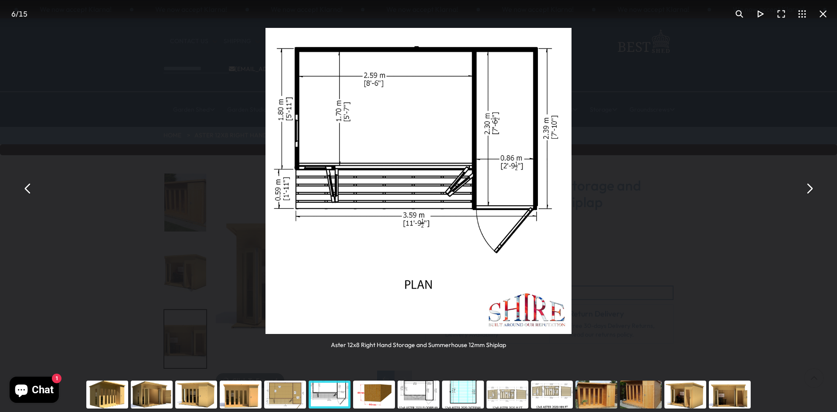
click at [809, 189] on button "You can close this modal content with the ESC key" at bounding box center [809, 188] width 21 height 21
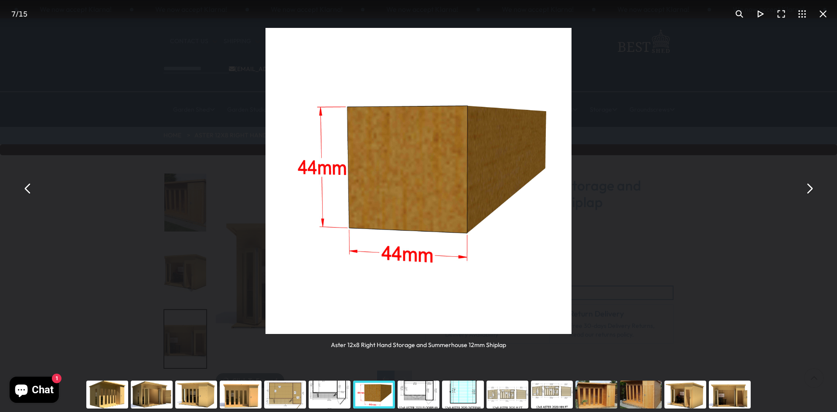
click at [29, 190] on button "You can close this modal content with the ESC key" at bounding box center [27, 188] width 21 height 21
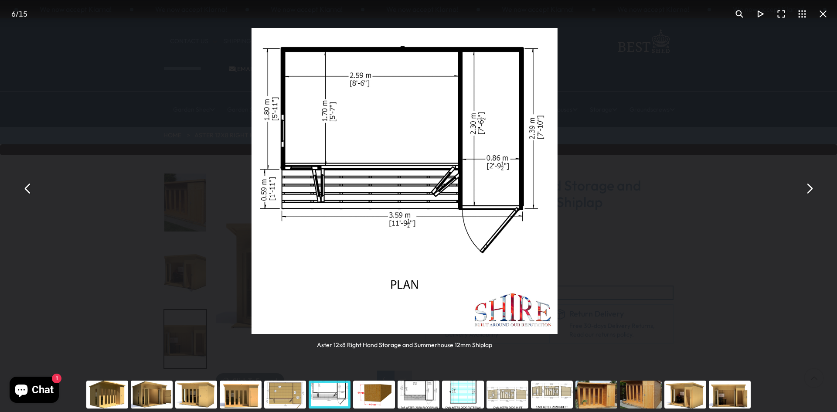
click at [29, 190] on button "You can close this modal content with the ESC key" at bounding box center [27, 188] width 21 height 21
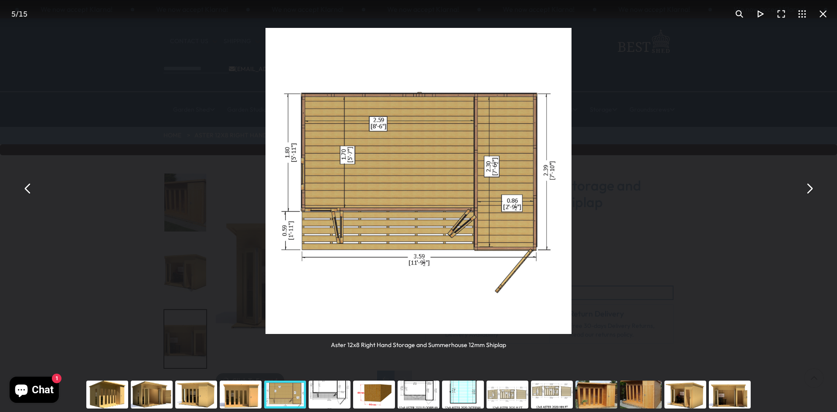
click at [29, 190] on button "You can close this modal content with the ESC key" at bounding box center [27, 188] width 21 height 21
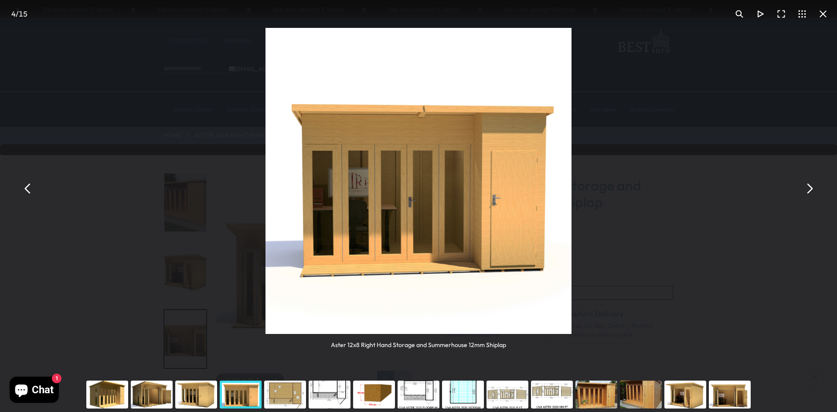
click at [29, 190] on button "You can close this modal content with the ESC key" at bounding box center [27, 188] width 21 height 21
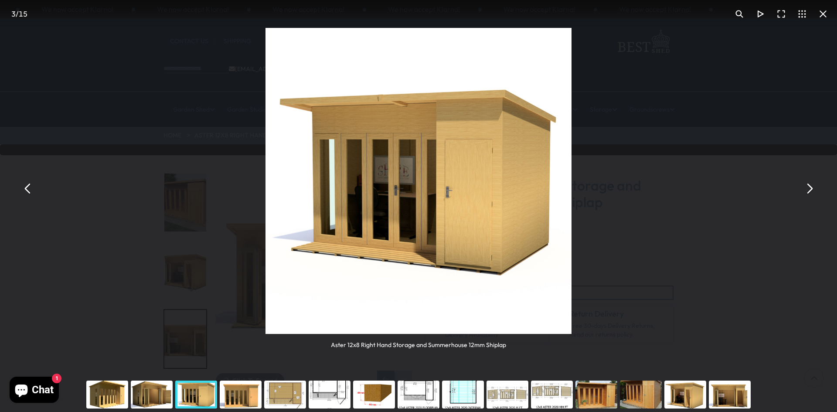
click at [29, 190] on button "You can close this modal content with the ESC key" at bounding box center [27, 188] width 21 height 21
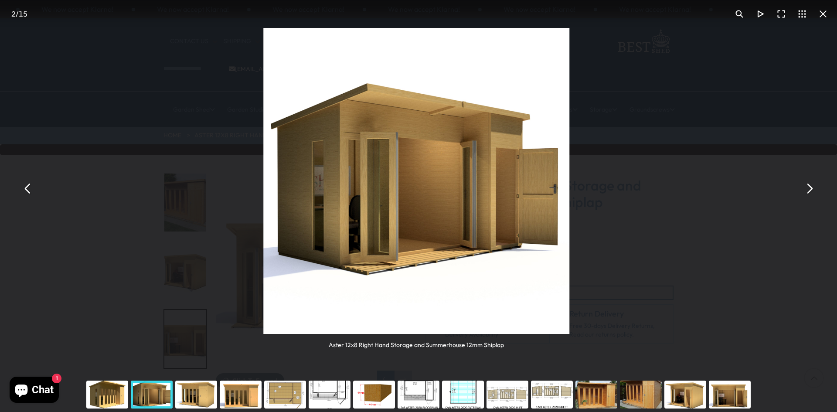
click at [29, 190] on button "You can close this modal content with the ESC key" at bounding box center [27, 188] width 21 height 21
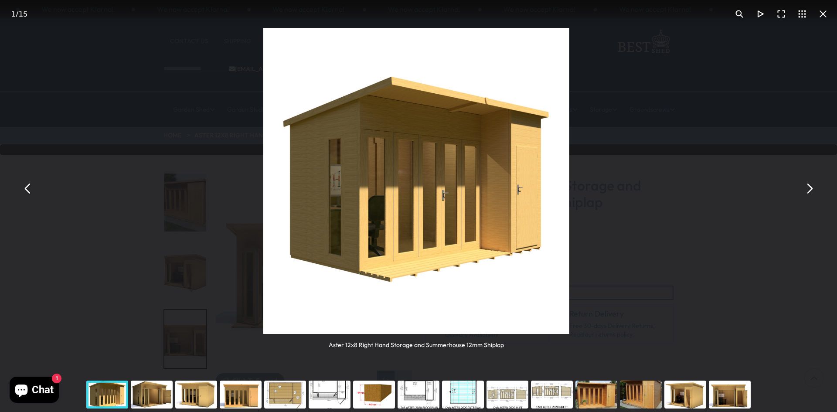
click at [29, 190] on button "You can close this modal content with the ESC key" at bounding box center [27, 188] width 21 height 21
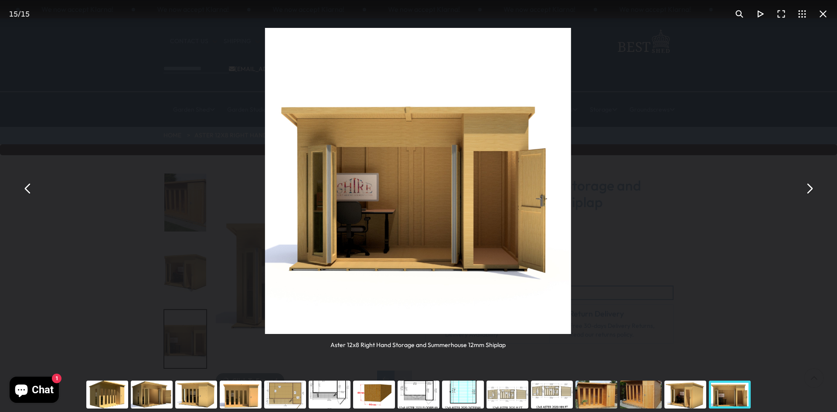
click at [29, 190] on button "You can close this modal content with the ESC key" at bounding box center [27, 188] width 21 height 21
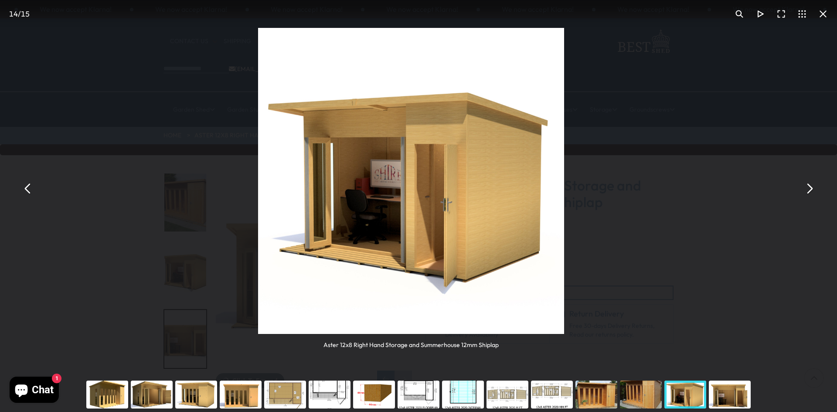
click at [29, 190] on button "You can close this modal content with the ESC key" at bounding box center [27, 188] width 21 height 21
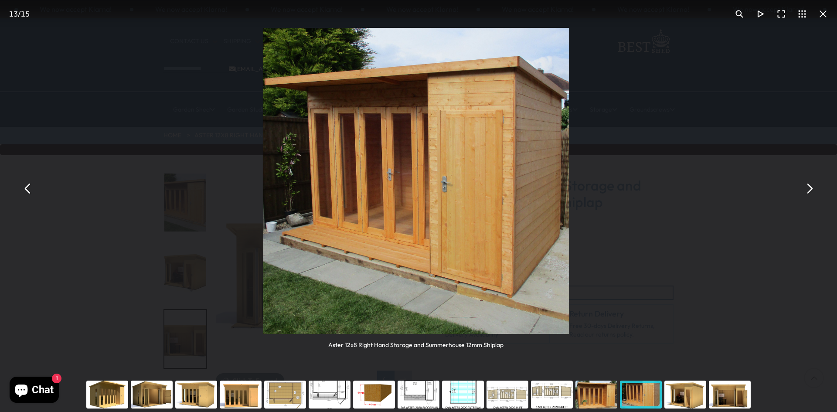
click at [29, 190] on button "You can close this modal content with the ESC key" at bounding box center [27, 188] width 21 height 21
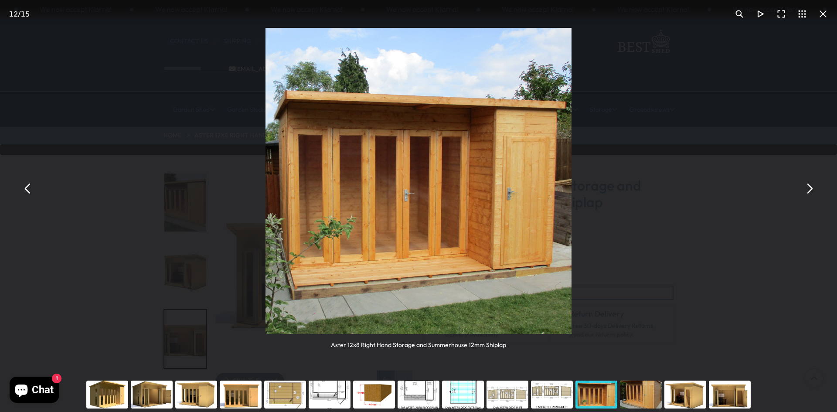
click at [29, 190] on button "You can close this modal content with the ESC key" at bounding box center [27, 188] width 21 height 21
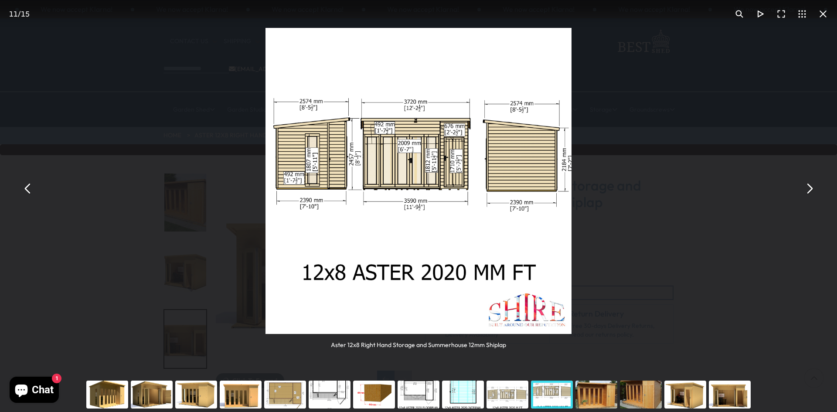
click at [29, 190] on button "You can close this modal content with the ESC key" at bounding box center [27, 188] width 21 height 21
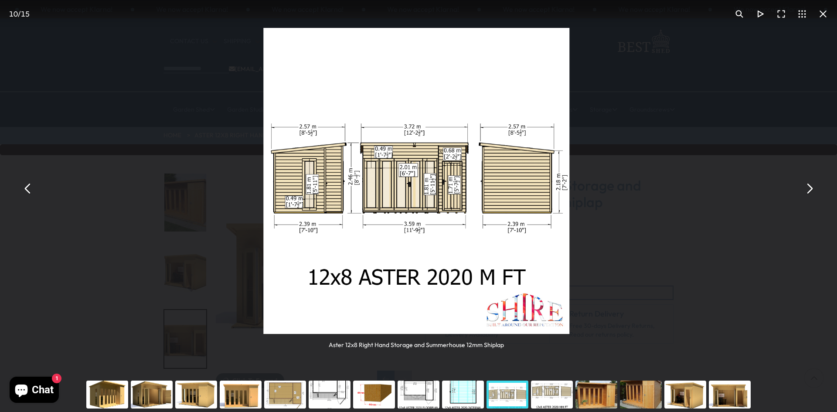
click at [29, 190] on button "You can close this modal content with the ESC key" at bounding box center [27, 188] width 21 height 21
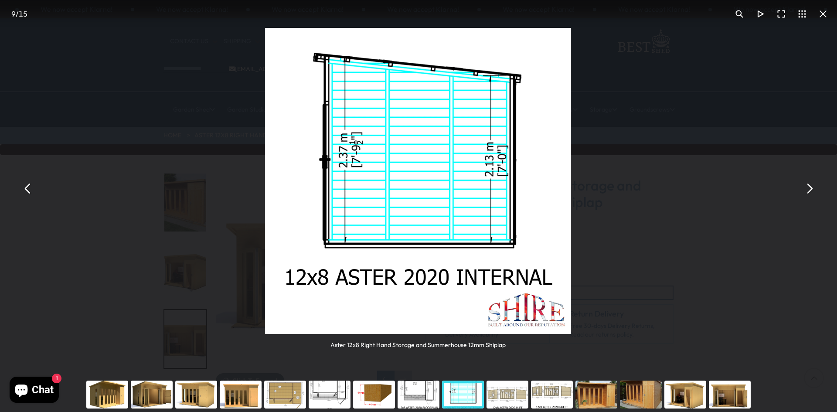
click at [29, 190] on button "You can close this modal content with the ESC key" at bounding box center [27, 188] width 21 height 21
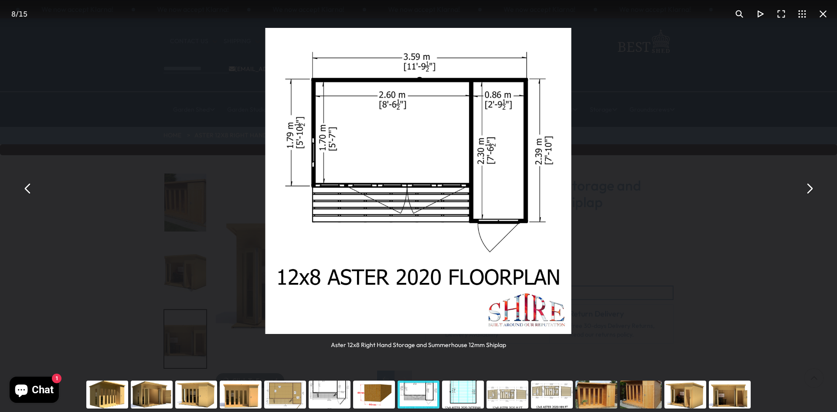
click at [29, 190] on button "You can close this modal content with the ESC key" at bounding box center [27, 188] width 21 height 21
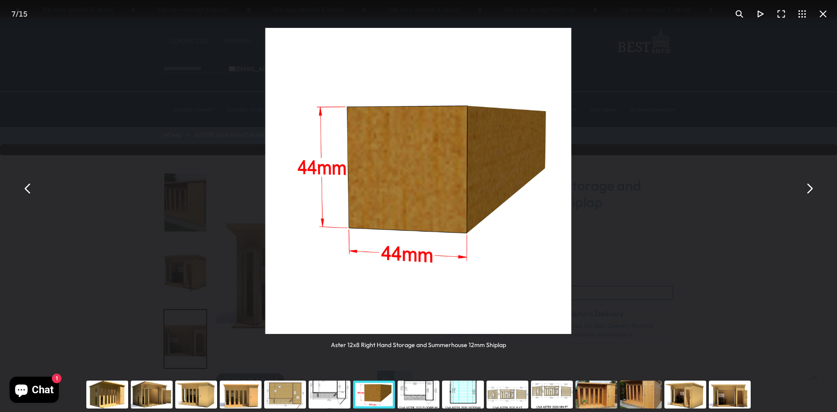
click at [29, 190] on button "You can close this modal content with the ESC key" at bounding box center [27, 188] width 21 height 21
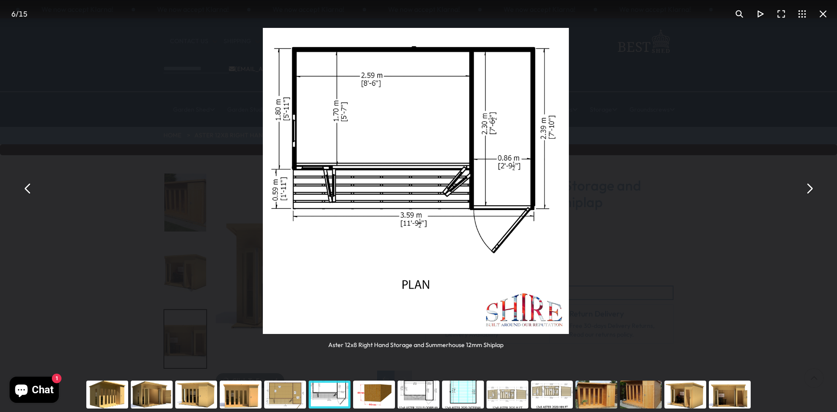
click at [29, 190] on button "You can close this modal content with the ESC key" at bounding box center [27, 188] width 21 height 21
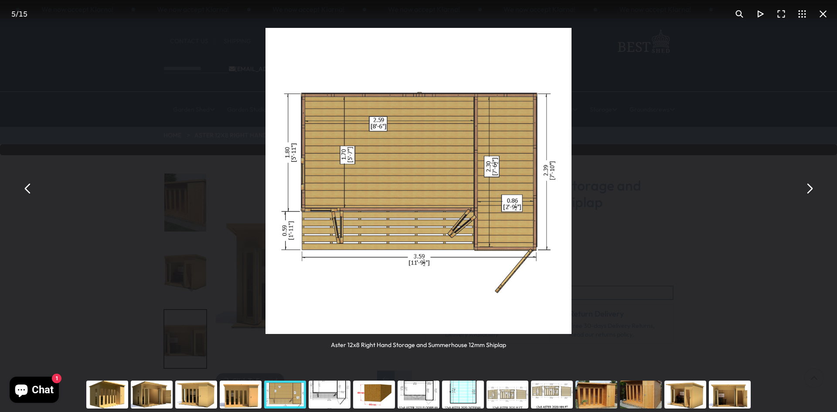
click at [29, 190] on button "You can close this modal content with the ESC key" at bounding box center [27, 188] width 21 height 21
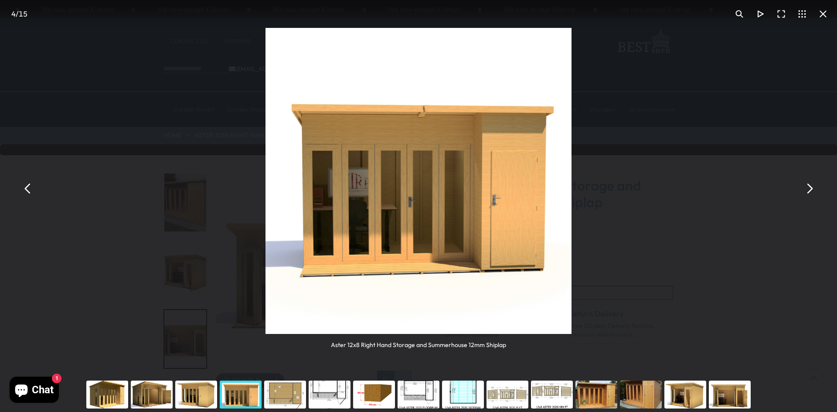
click at [827, 18] on button "You can close this modal content with the ESC key" at bounding box center [823, 13] width 21 height 21
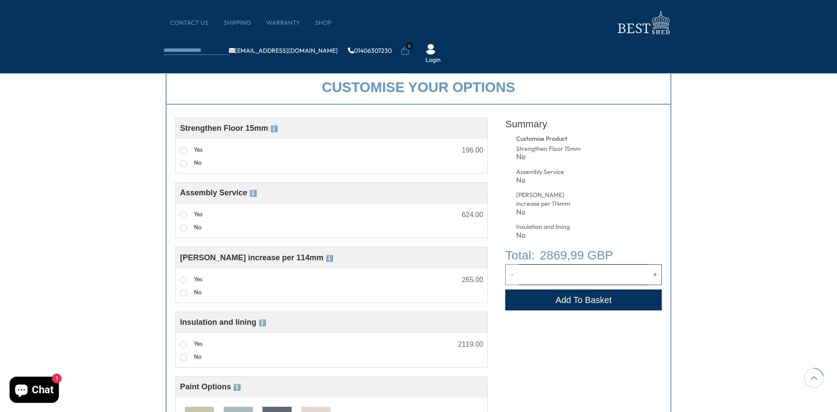
scroll to position [309, 0]
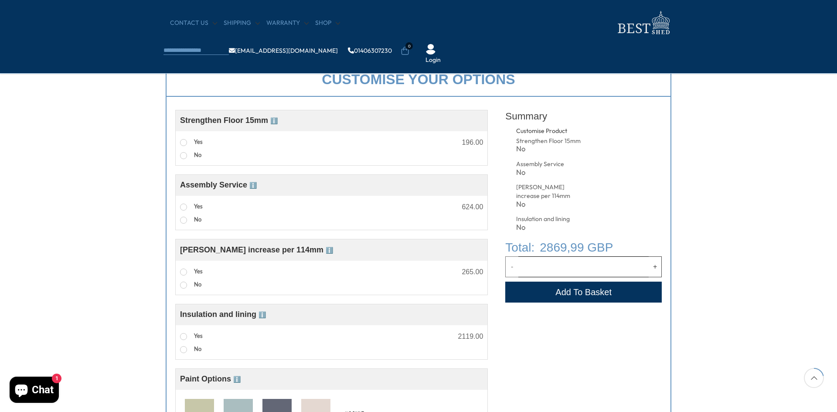
click at [276, 123] on span "ℹ️" at bounding box center [273, 120] width 7 height 7
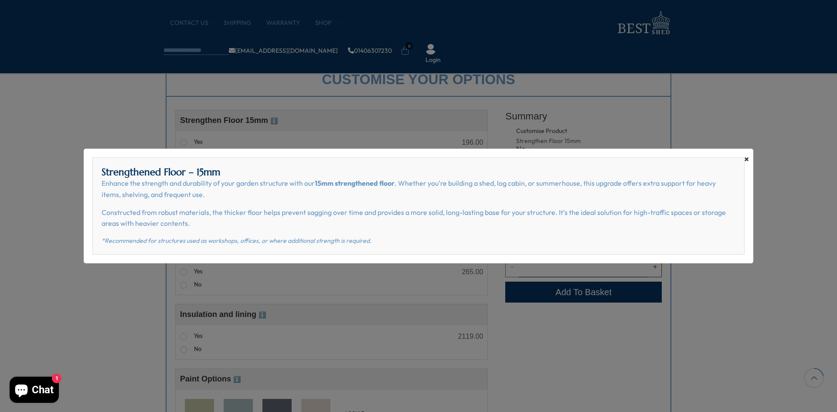
click at [746, 161] on span "×" at bounding box center [746, 159] width 5 height 12
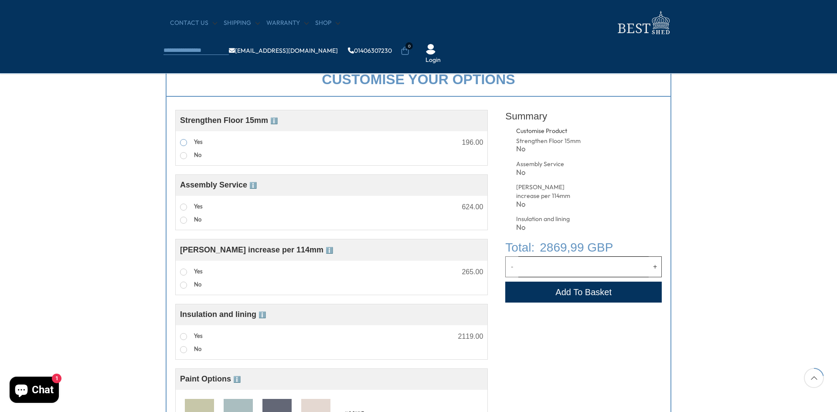
click at [180, 146] on label "Yes" at bounding box center [191, 142] width 23 height 11
click at [257, 185] on span "ℹ️" at bounding box center [252, 185] width 7 height 7
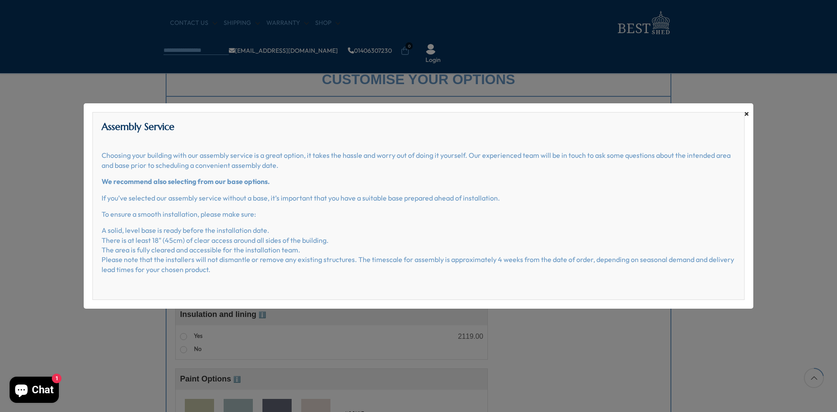
click at [746, 113] on span "×" at bounding box center [746, 114] width 5 height 12
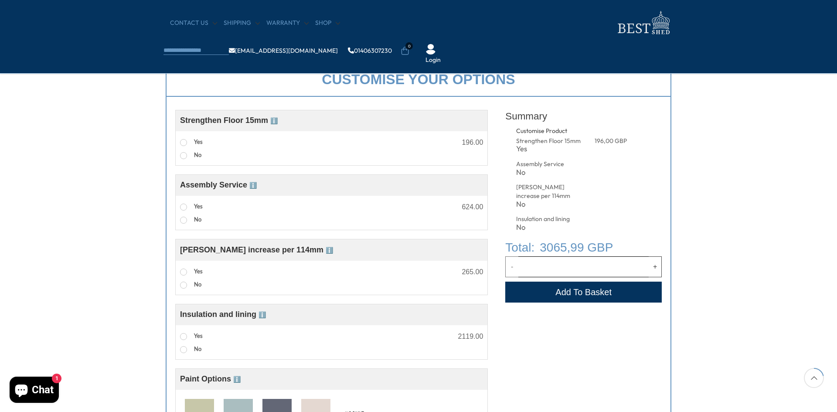
click at [326, 252] on span "ℹ️" at bounding box center [329, 250] width 7 height 7
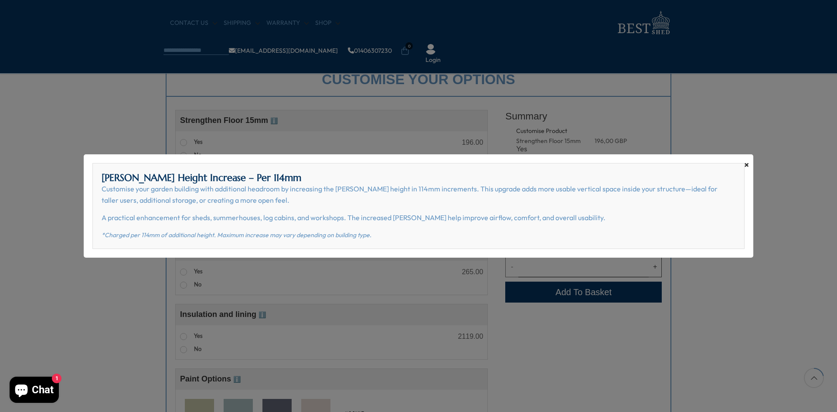
click at [747, 164] on span "×" at bounding box center [746, 165] width 5 height 12
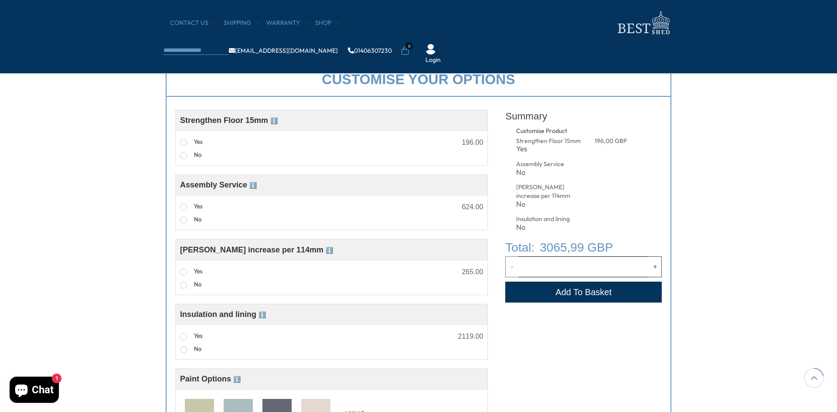
click at [262, 315] on span "ℹ️" at bounding box center [261, 314] width 7 height 7
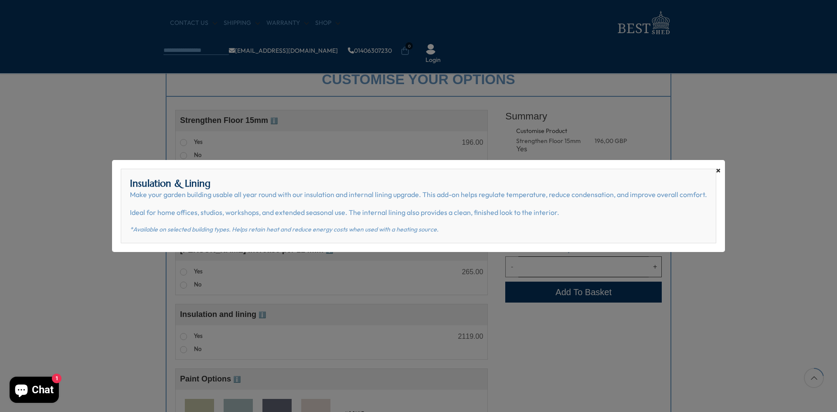
click at [718, 170] on span "×" at bounding box center [718, 170] width 5 height 12
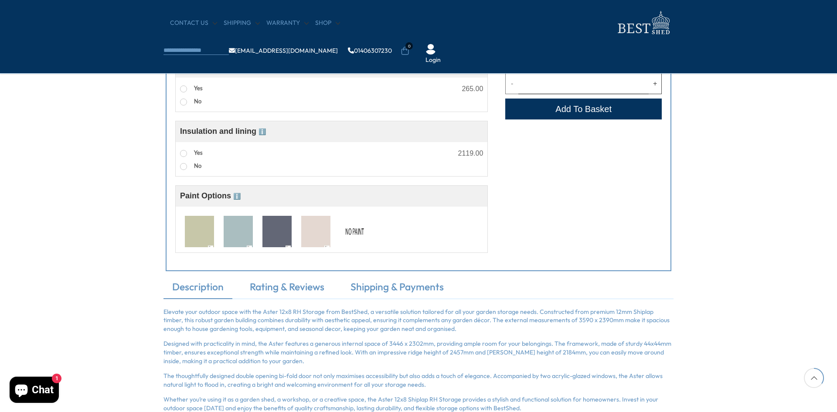
scroll to position [442, 0]
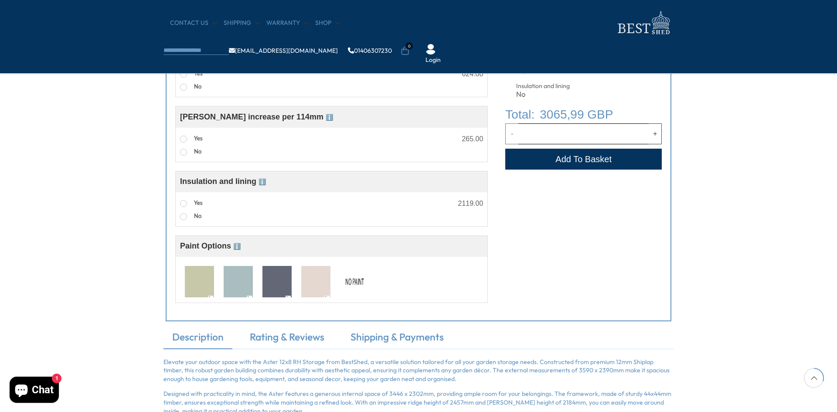
click at [237, 246] on span "ℹ️" at bounding box center [236, 246] width 7 height 7
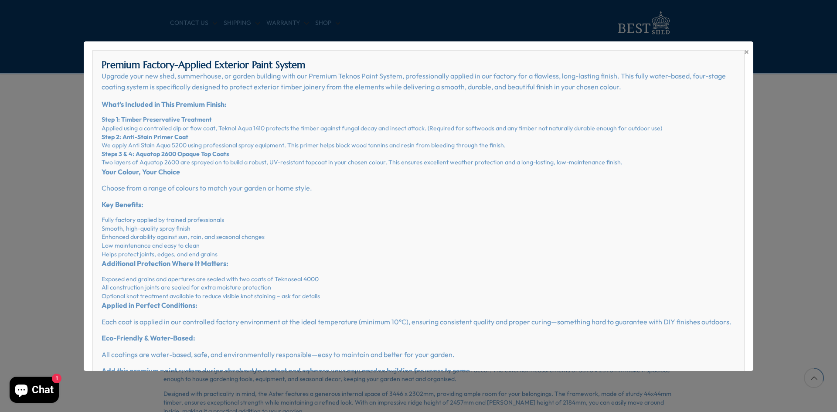
scroll to position [39, 0]
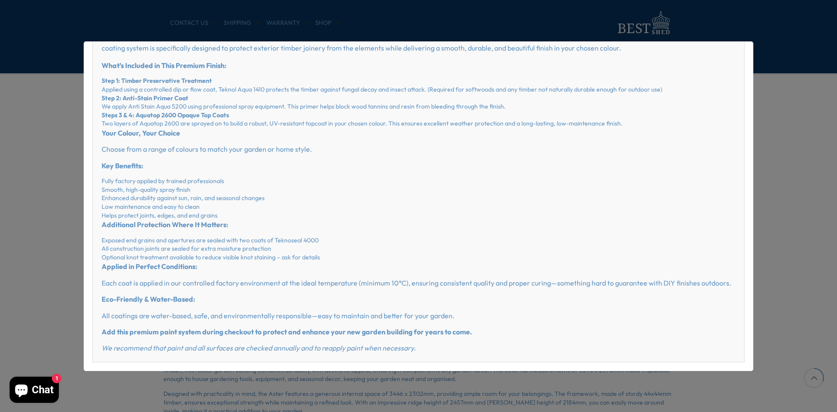
click at [786, 120] on div "× Premium Factory-Applied Exterior Paint System Upgrade your new shed, summerho…" at bounding box center [418, 206] width 837 height 412
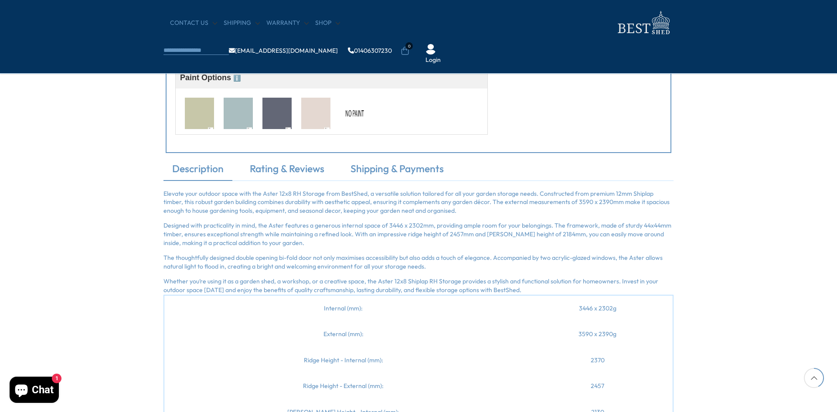
scroll to position [587, 0]
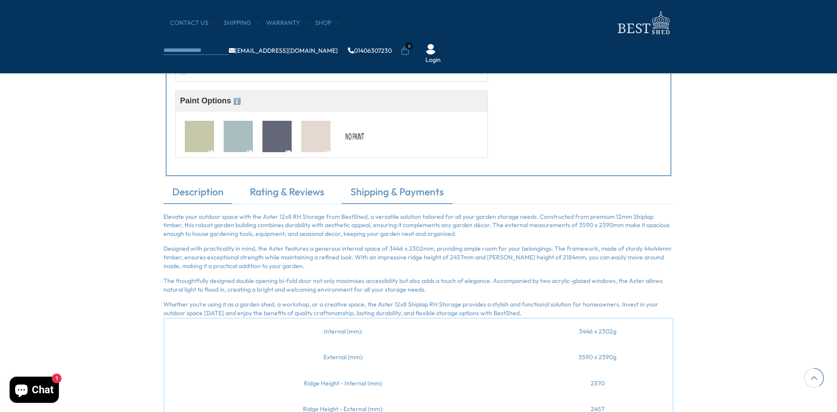
click at [430, 198] on link "Shipping & Payments" at bounding box center [397, 194] width 111 height 18
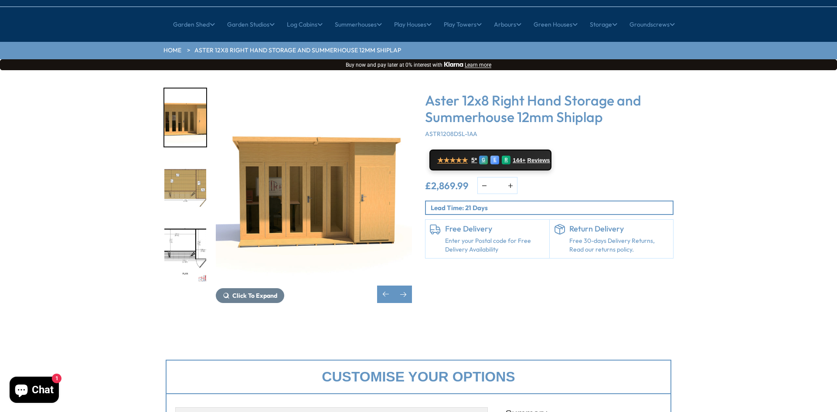
scroll to position [0, 0]
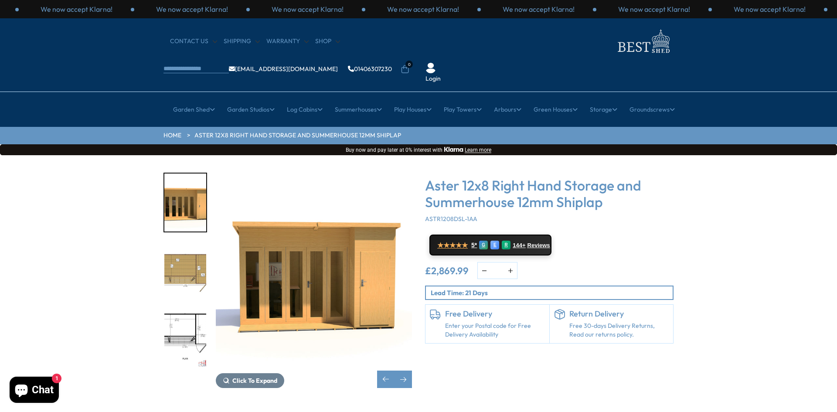
click at [188, 247] on img "5 / 15" at bounding box center [185, 271] width 42 height 58
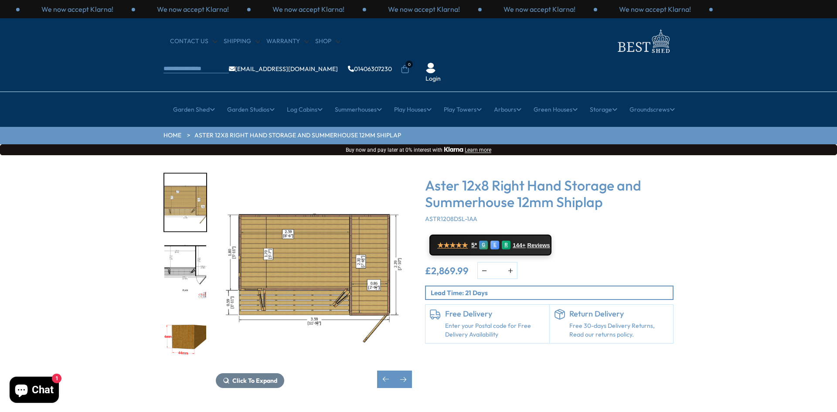
click at [659, 288] on p "Lead Time: 21 Days" at bounding box center [552, 292] width 242 height 9
click at [699, 200] on div "Click To Expand Click To Expand Click To Expand Click To Expand Click To Expand…" at bounding box center [418, 286] width 837 height 263
